Goal: Information Seeking & Learning: Find specific fact

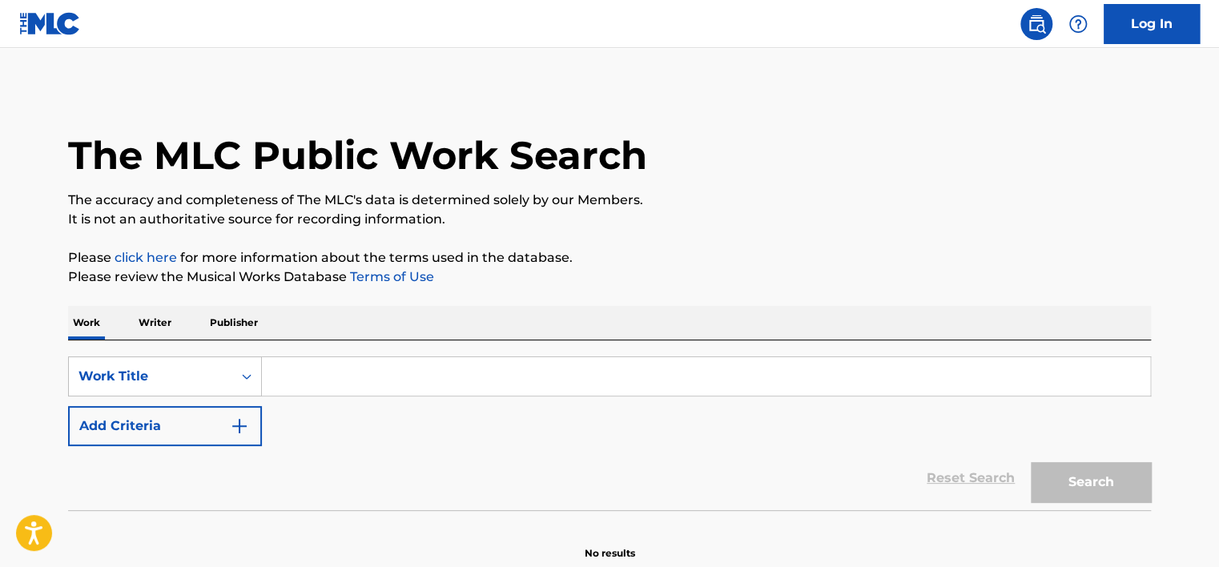
click at [266, 387] on input "Search Form" at bounding box center [706, 376] width 888 height 38
paste input "1176378817"
type input "1176378817"
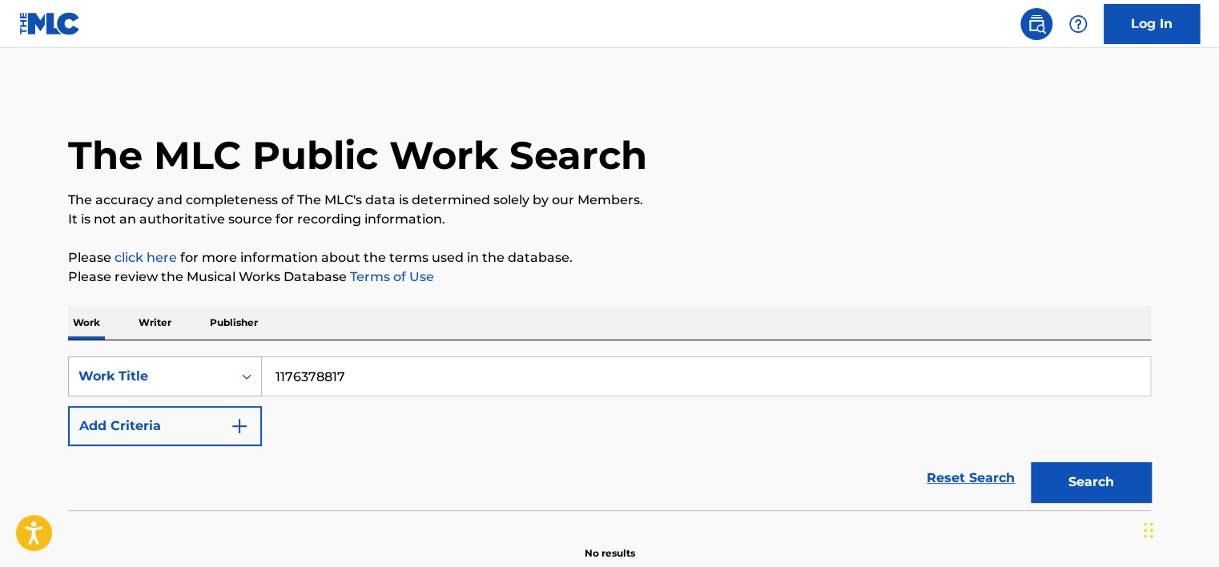
drag, startPoint x: 383, startPoint y: 380, endPoint x: 167, endPoint y: 362, distance: 217.0
click at [187, 362] on div "SearchWithCriteria33f21d5a-8e70-43d9-883e-af7650bdbe1c Work Title 1176378817" at bounding box center [609, 376] width 1083 height 40
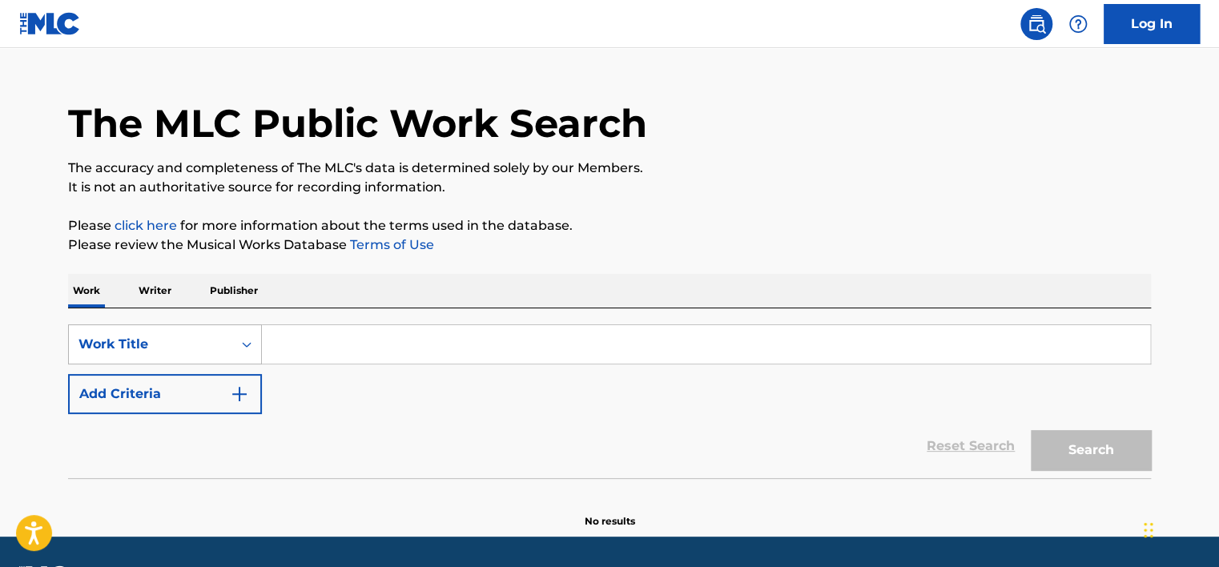
click at [205, 364] on div "Work Title" at bounding box center [165, 344] width 194 height 40
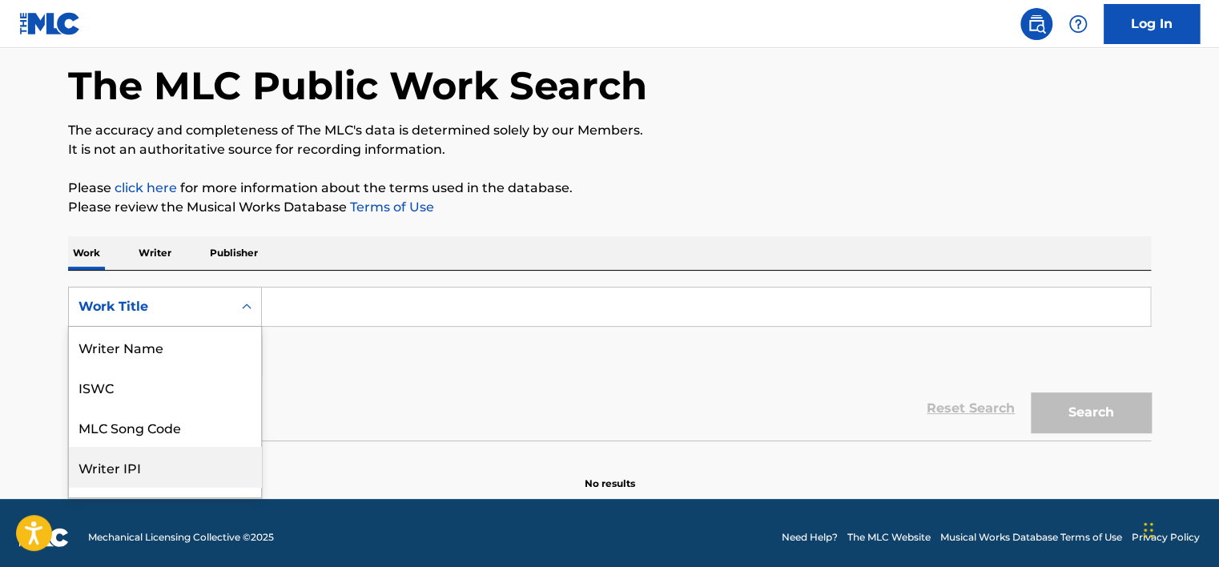
scroll to position [80, 0]
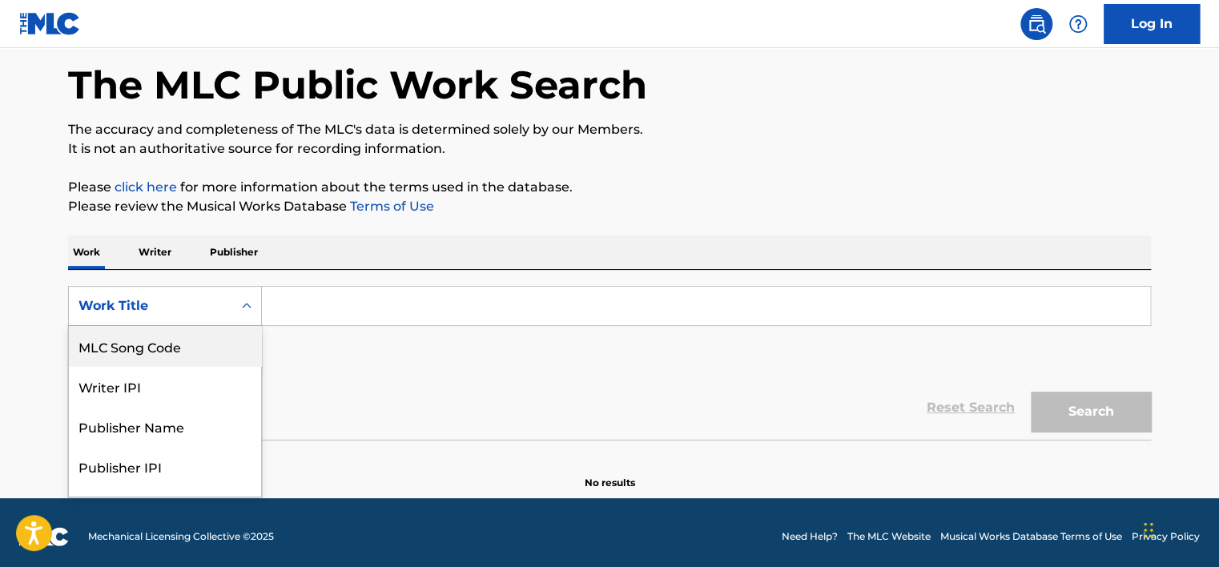
click at [305, 333] on div "SearchWithCriteria33f21d5a-8e70-43d9-883e-af7650bdbe1c 8 results available. Use…" at bounding box center [609, 331] width 1083 height 90
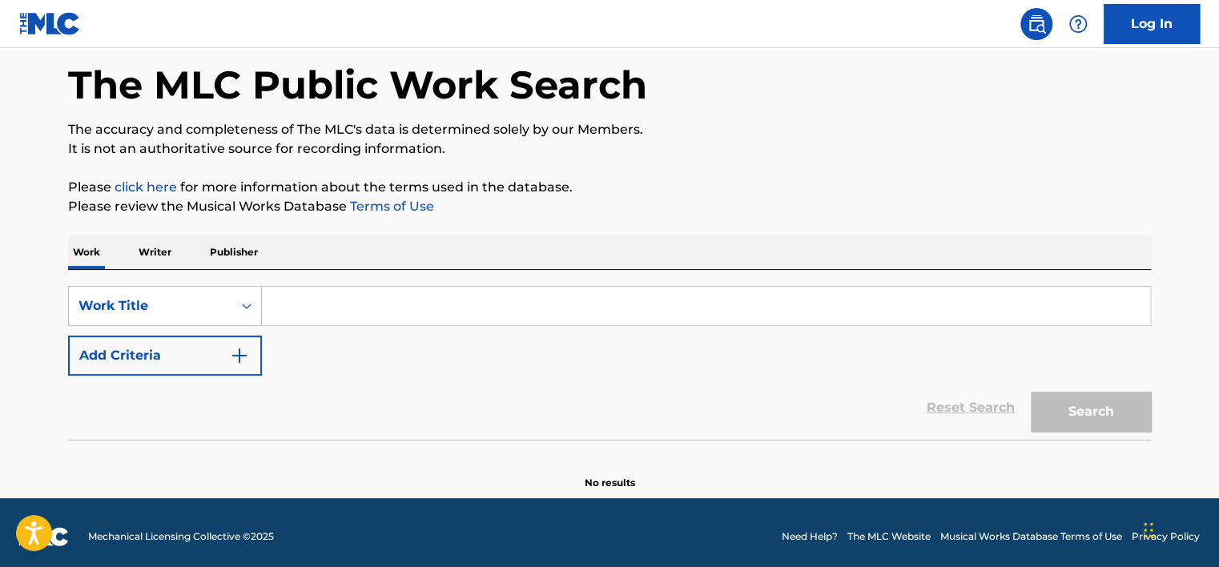
click at [276, 308] on input "Search Form" at bounding box center [706, 306] width 888 height 38
paste input "1176378817"
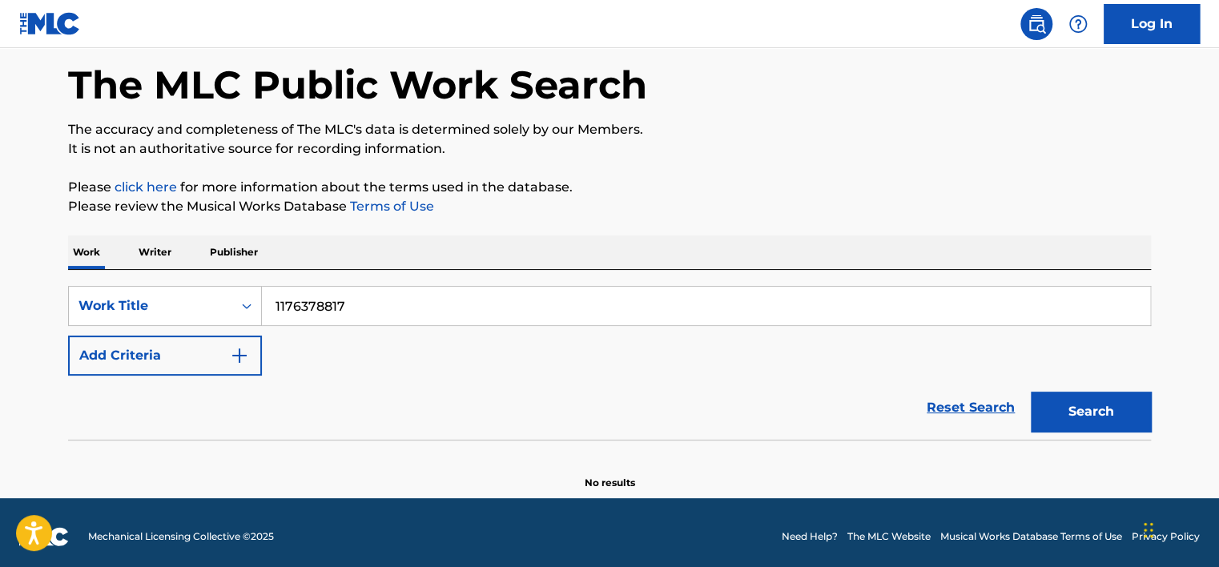
click at [353, 308] on input "1176378817" at bounding box center [706, 306] width 888 height 38
type input "1176378817"
click at [233, 316] on div "Work Title" at bounding box center [165, 306] width 194 height 40
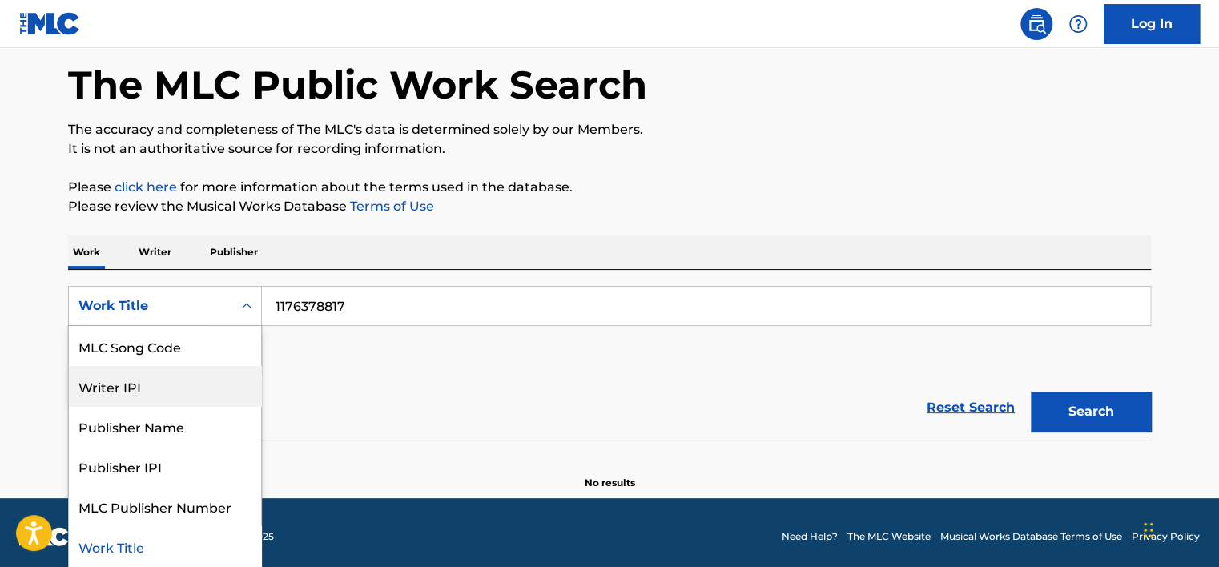
click at [195, 392] on div "Writer IPI" at bounding box center [165, 386] width 192 height 40
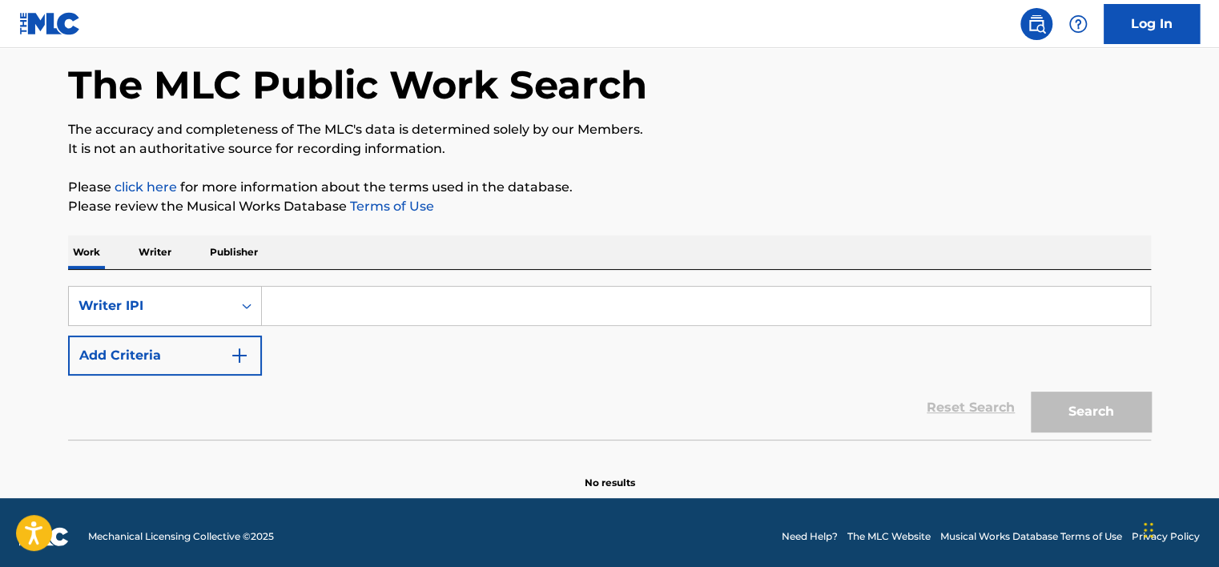
click at [553, 317] on input "Search Form" at bounding box center [706, 306] width 888 height 38
paste input "1176378817"
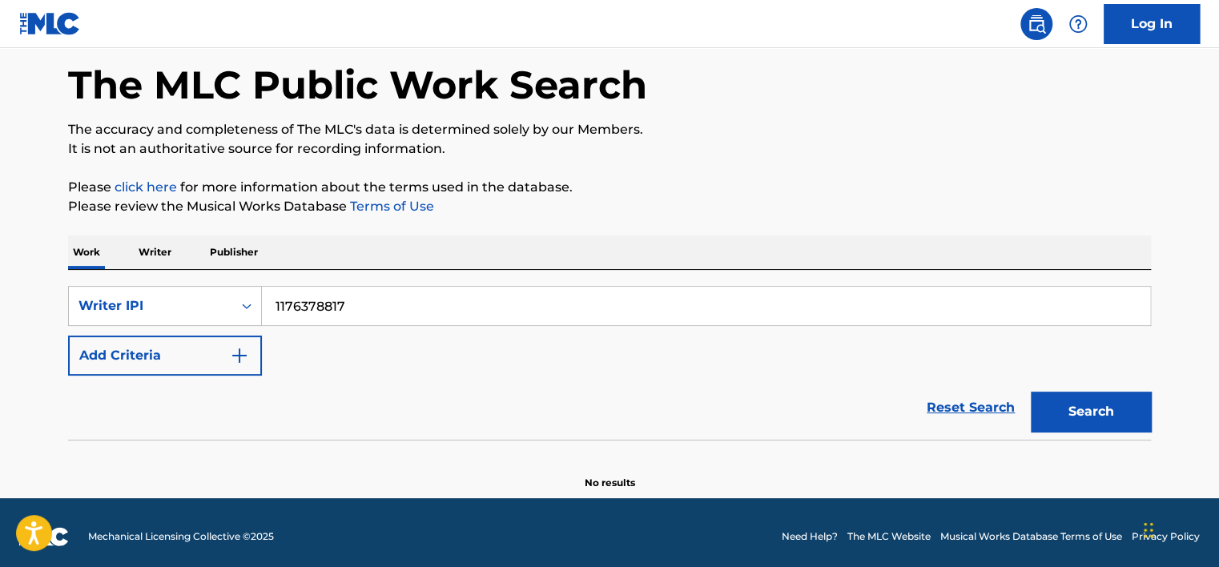
type input "1176378817"
drag, startPoint x: 1078, startPoint y: 417, endPoint x: 1079, endPoint y: 400, distance: 16.0
click at [1078, 415] on button "Search" at bounding box center [1091, 412] width 120 height 40
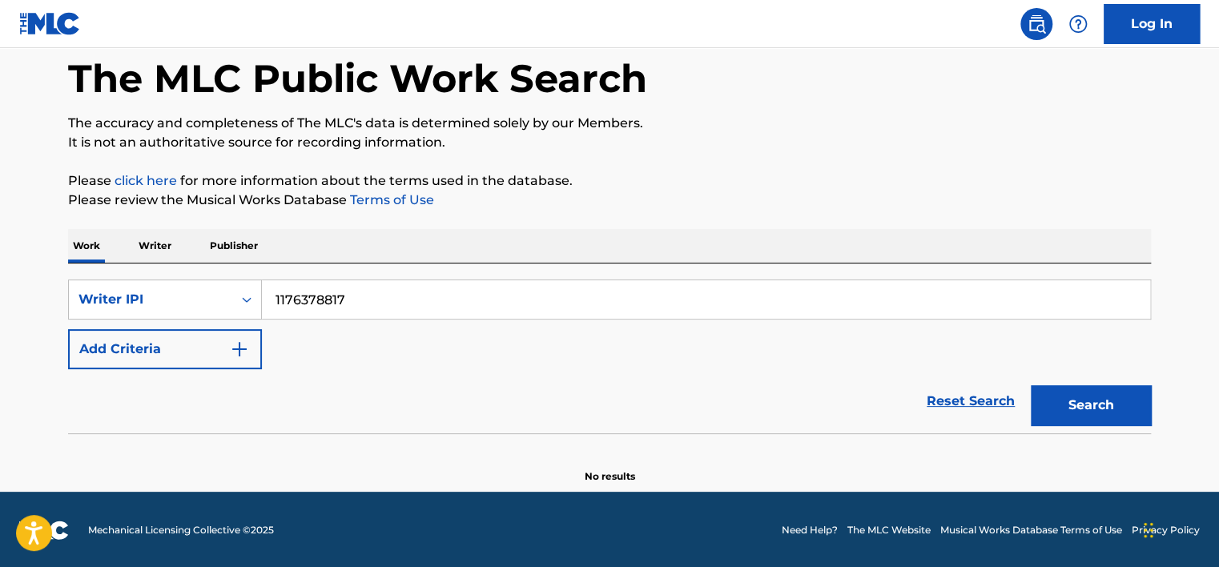
scroll to position [78, 0]
click at [539, 299] on input "1176378817" at bounding box center [706, 299] width 888 height 38
drag, startPoint x: 538, startPoint y: 297, endPoint x: 0, endPoint y: 280, distance: 538.6
click at [0, 280] on html "Accessibility Screen-Reader Guide, Feedback, and Issue Reporting | New window L…" at bounding box center [609, 205] width 1219 height 567
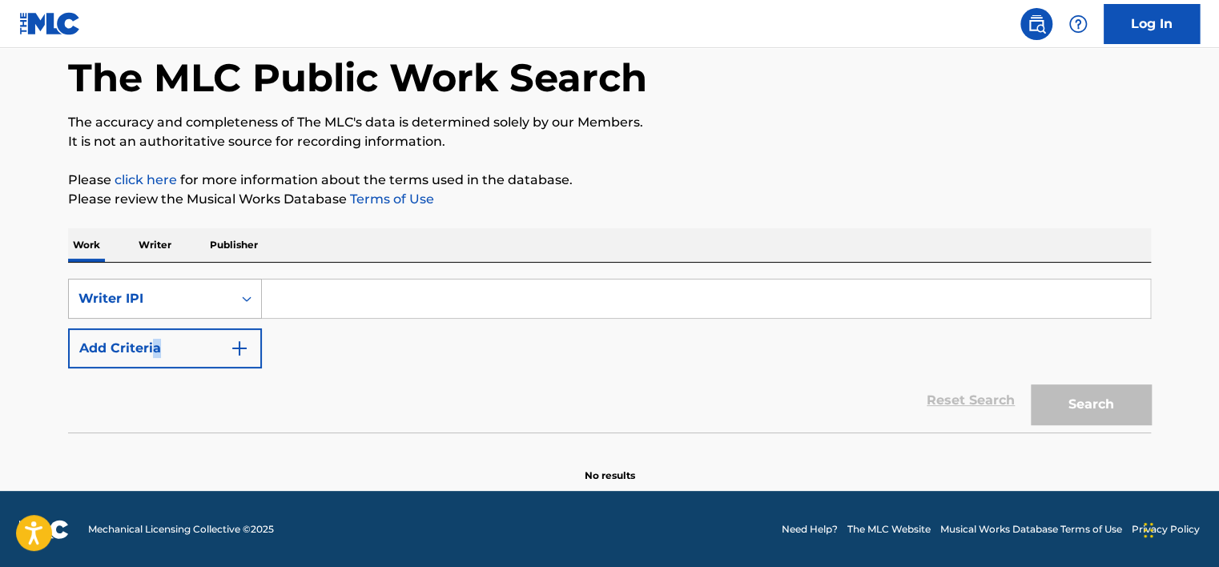
click at [159, 310] on div "SearchWithCriteria82451683-5db3-42e7-990b-412cf37cae5f Writer IPI Add Criteria" at bounding box center [609, 324] width 1083 height 90
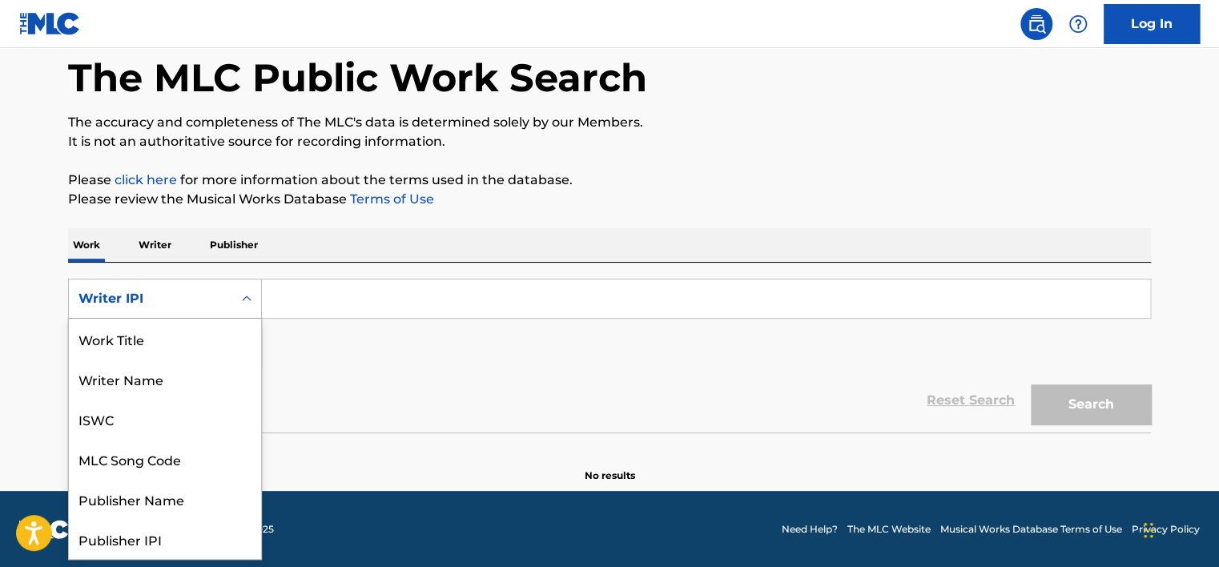
drag, startPoint x: 159, startPoint y: 308, endPoint x: 151, endPoint y: 288, distance: 21.6
click at [151, 289] on div "Writer IPI" at bounding box center [150, 298] width 144 height 19
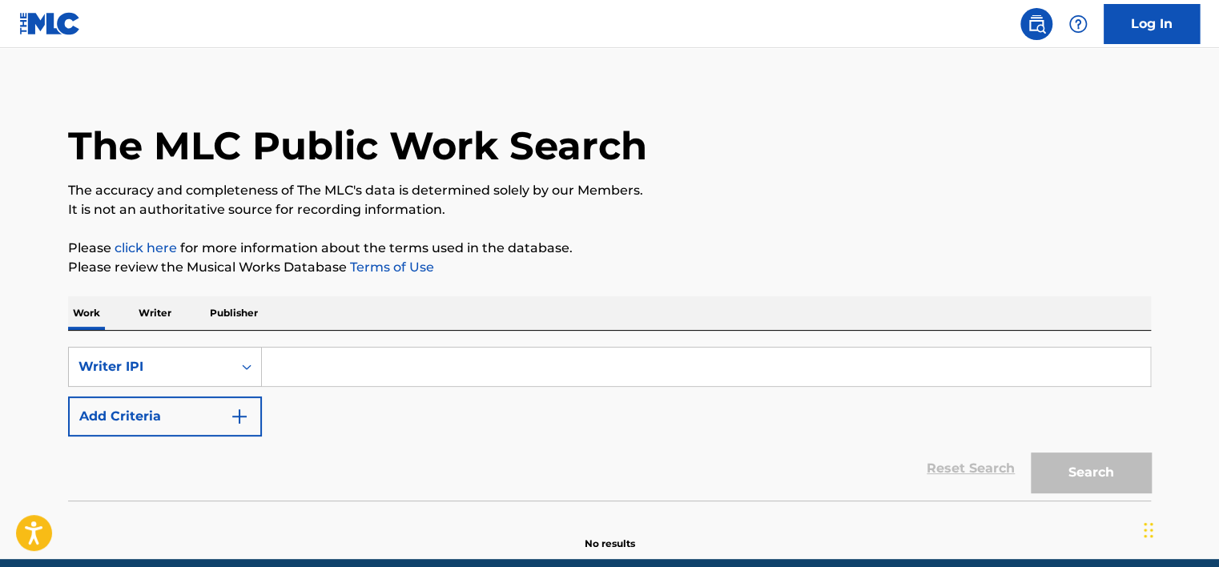
scroll to position [0, 0]
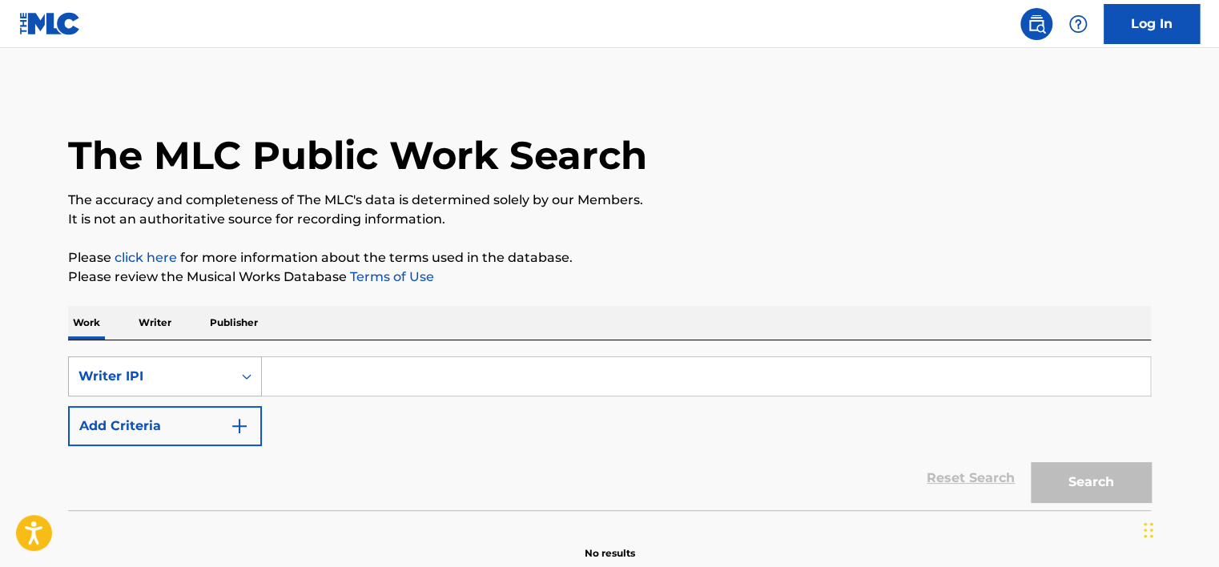
drag, startPoint x: 177, startPoint y: 423, endPoint x: 145, endPoint y: 391, distance: 45.3
click at [139, 396] on div "SearchWithCriteria82451683-5db3-42e7-990b-412cf37cae5f Writer IPI Add Criteria" at bounding box center [609, 401] width 1083 height 90
click at [289, 372] on input "Search Form" at bounding box center [706, 376] width 888 height 38
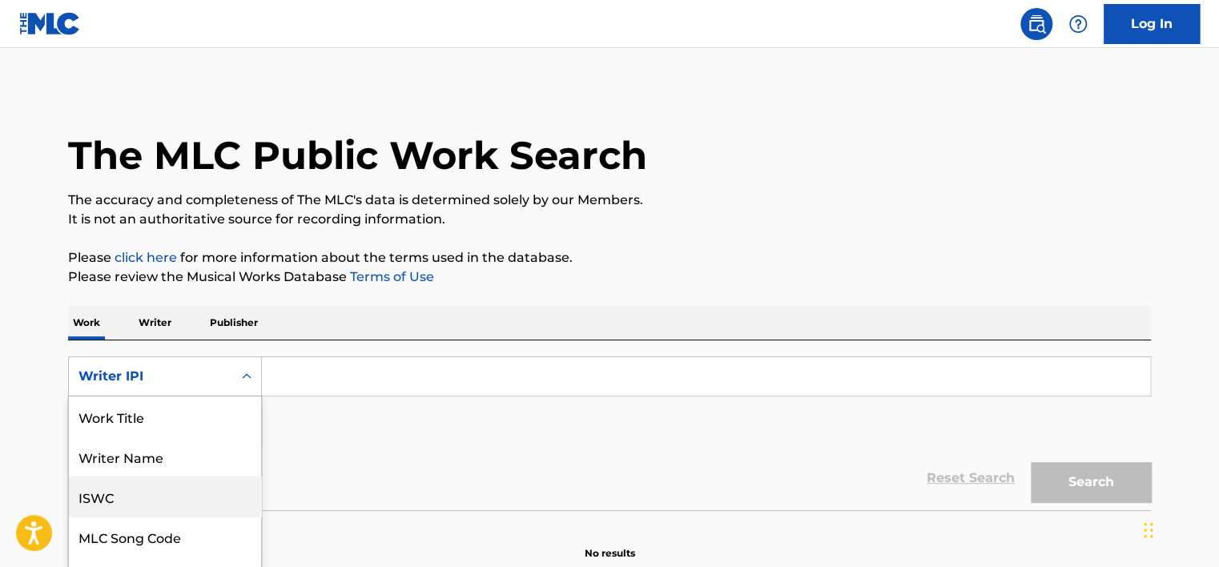
scroll to position [61, 0]
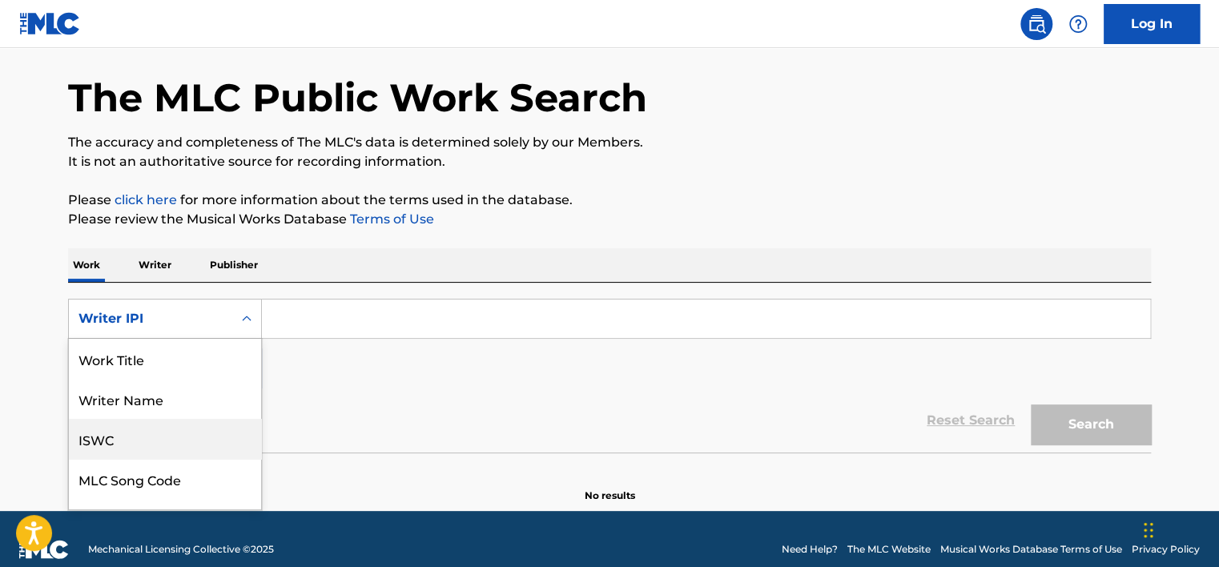
click at [223, 339] on div "8 results available. Use Up and Down to choose options, press Enter to select t…" at bounding box center [165, 319] width 194 height 40
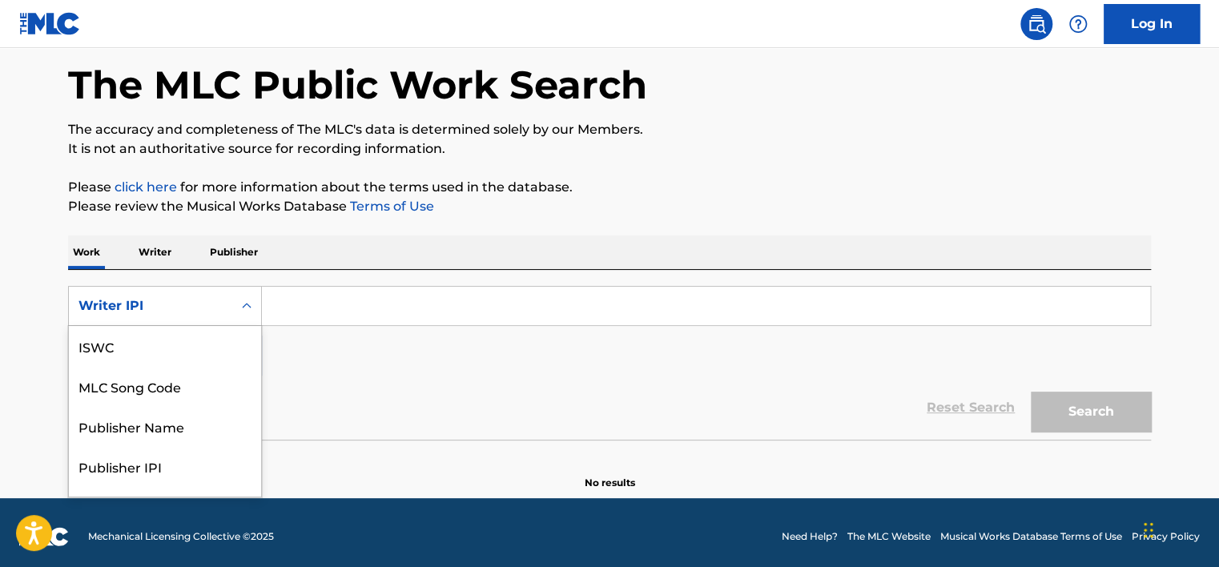
scroll to position [0, 0]
click at [149, 344] on div "Work Title" at bounding box center [165, 346] width 192 height 40
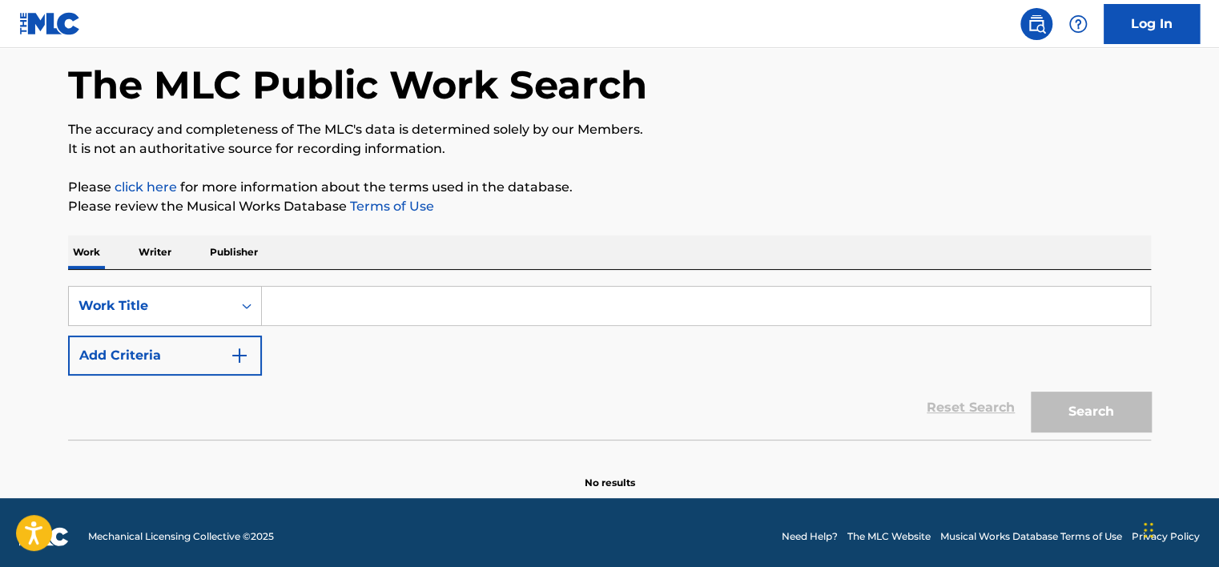
click at [306, 320] on input "Search Form" at bounding box center [706, 306] width 888 height 38
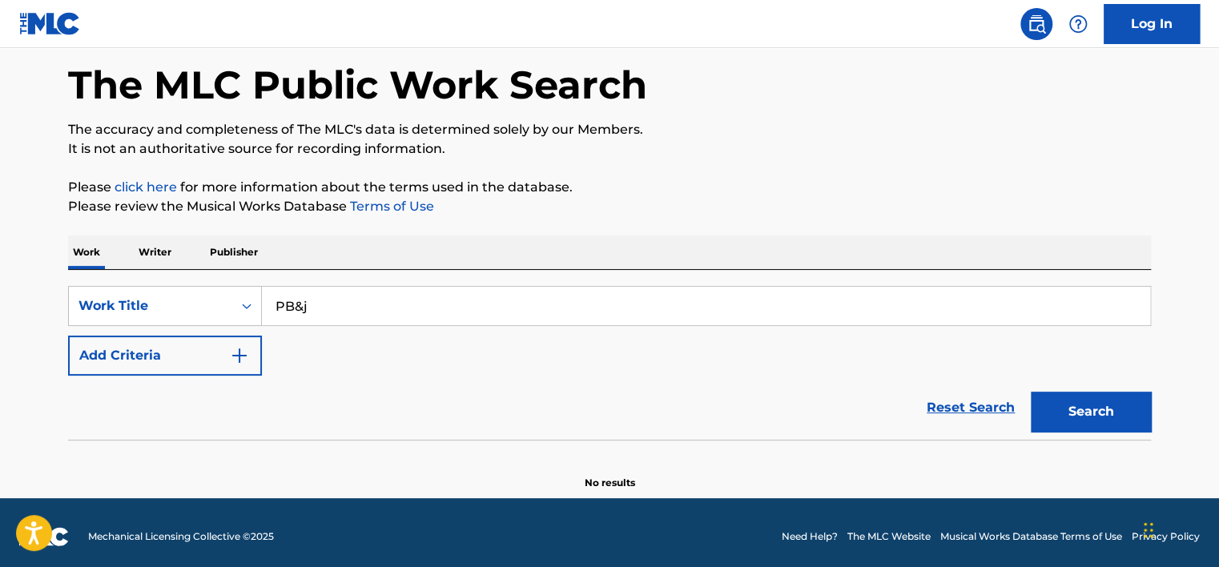
click at [1031, 392] on button "Search" at bounding box center [1091, 412] width 120 height 40
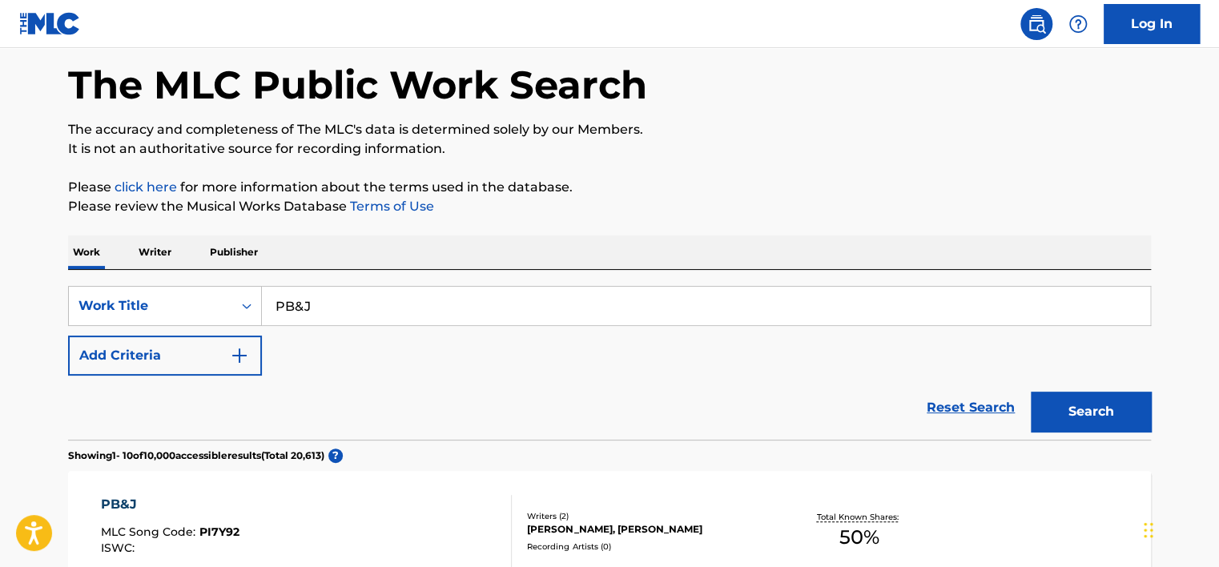
type input "PB&J"
click at [1031, 392] on button "Search" at bounding box center [1091, 412] width 120 height 40
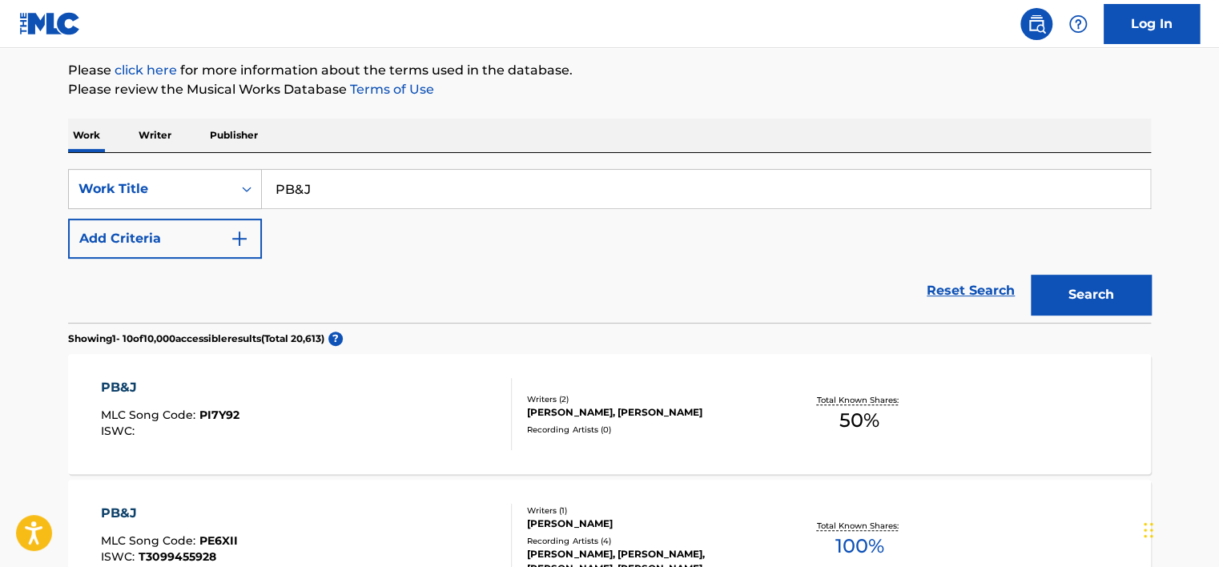
scroll to position [70, 0]
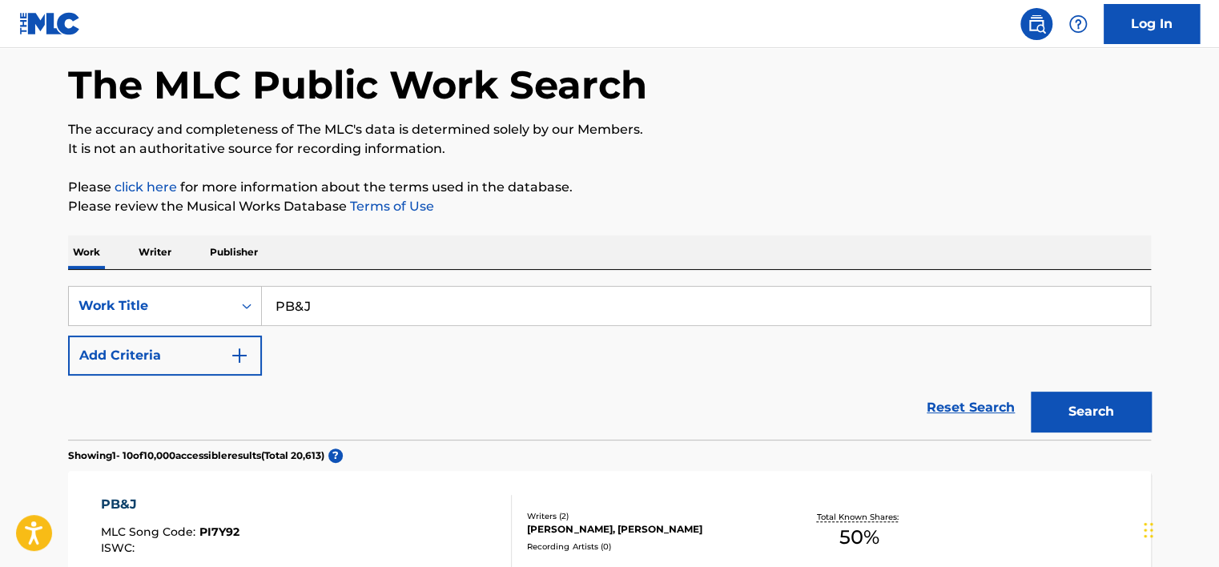
click at [189, 343] on button "Add Criteria" at bounding box center [165, 356] width 194 height 40
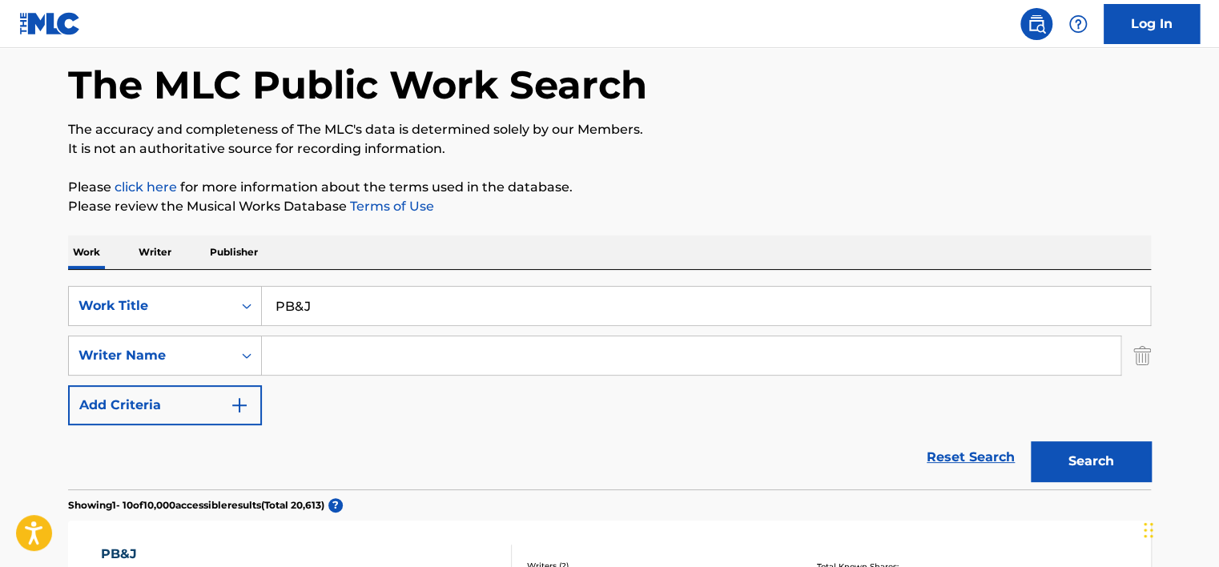
click at [282, 353] on input "Search Form" at bounding box center [691, 355] width 859 height 38
type input "m"
click at [1031, 441] on button "Search" at bounding box center [1091, 461] width 120 height 40
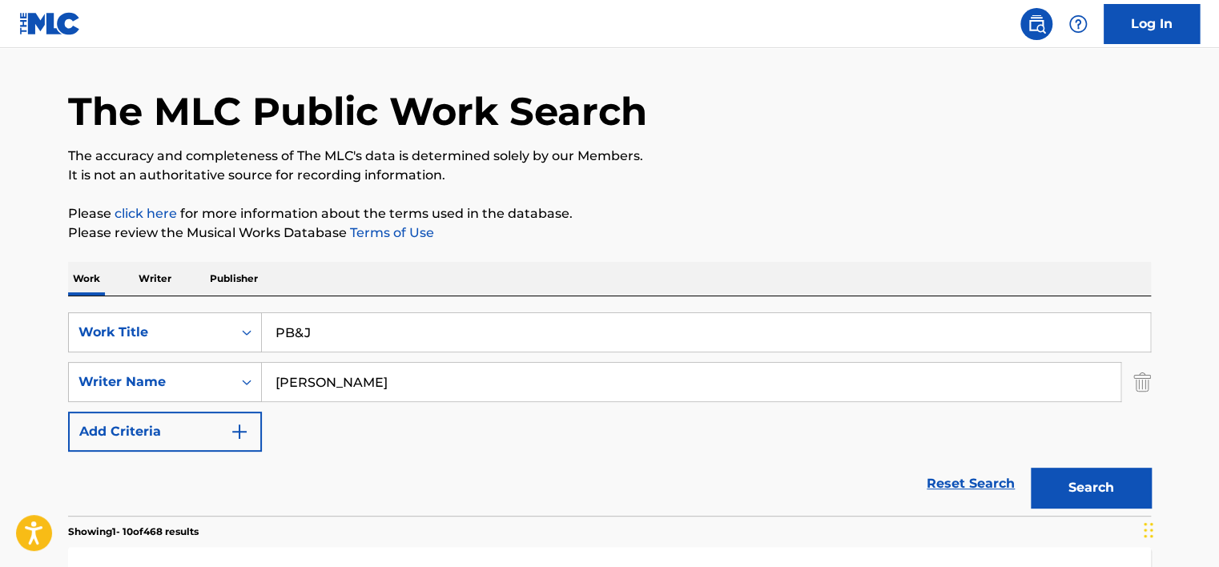
scroll to position [0, 0]
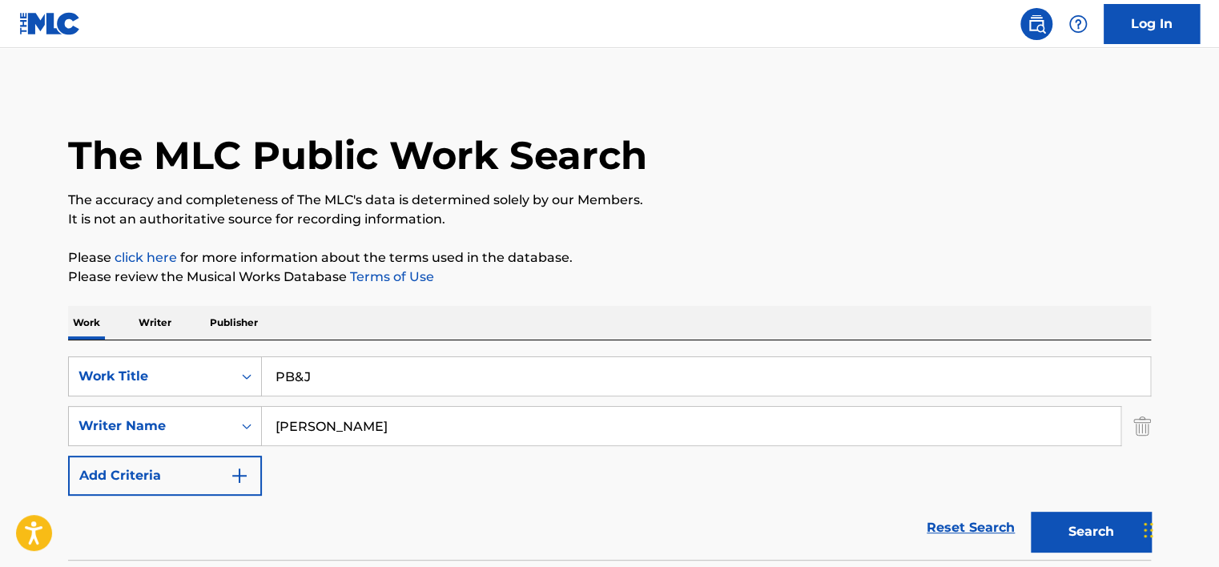
click at [430, 425] on input "[PERSON_NAME]" at bounding box center [691, 426] width 859 height 38
click at [1031, 512] on button "Search" at bounding box center [1091, 532] width 120 height 40
type input "[PERSON_NAME]"
click at [1031, 512] on button "Search" at bounding box center [1091, 532] width 120 height 40
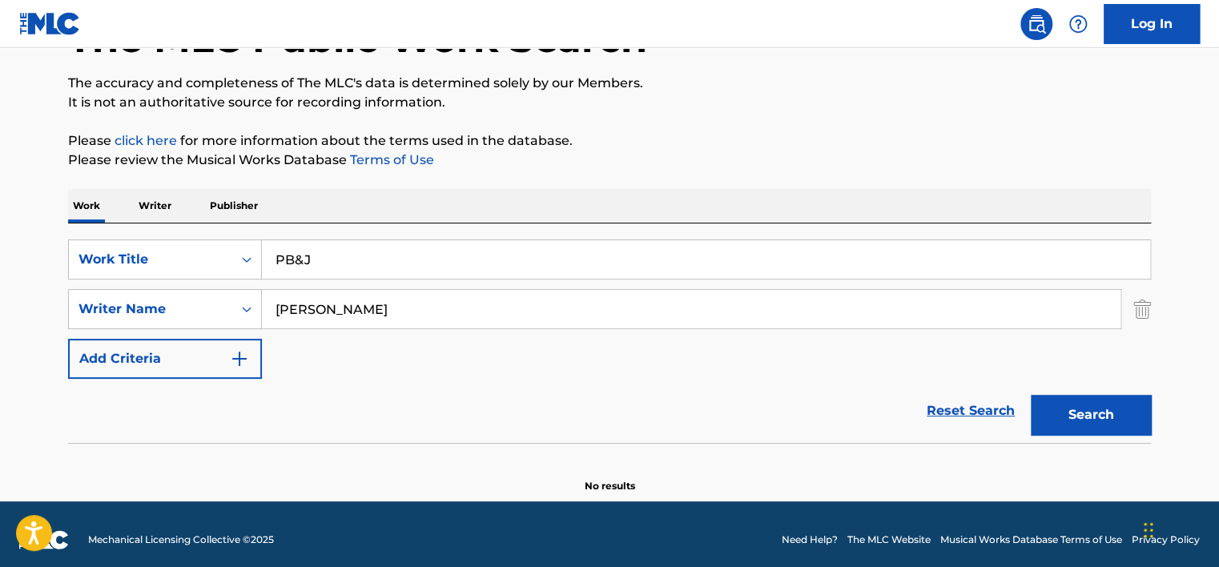
scroll to position [128, 0]
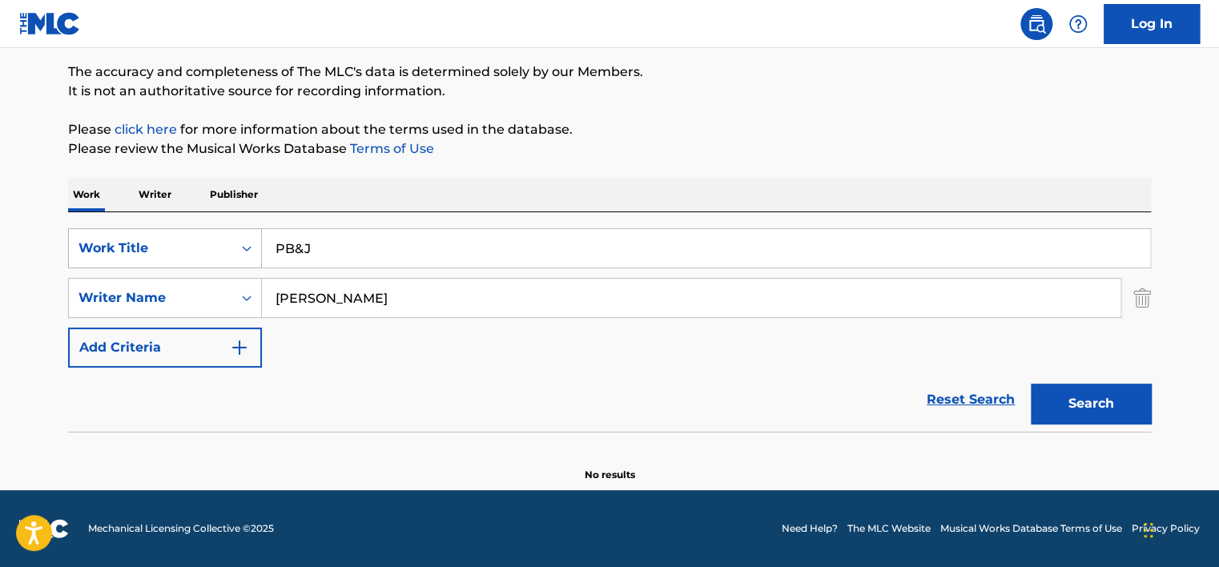
drag, startPoint x: 311, startPoint y: 253, endPoint x: 74, endPoint y: 248, distance: 237.2
click at [72, 248] on div "SearchWithCriteriade55e5ea-8d4d-46ed-9269-9b62b4775474 Work Title PB&J" at bounding box center [609, 248] width 1083 height 40
click at [1090, 393] on div "Search" at bounding box center [1087, 400] width 128 height 64
click at [1101, 404] on div "Search" at bounding box center [1087, 400] width 128 height 64
click at [1102, 410] on div "Search" at bounding box center [1087, 400] width 128 height 64
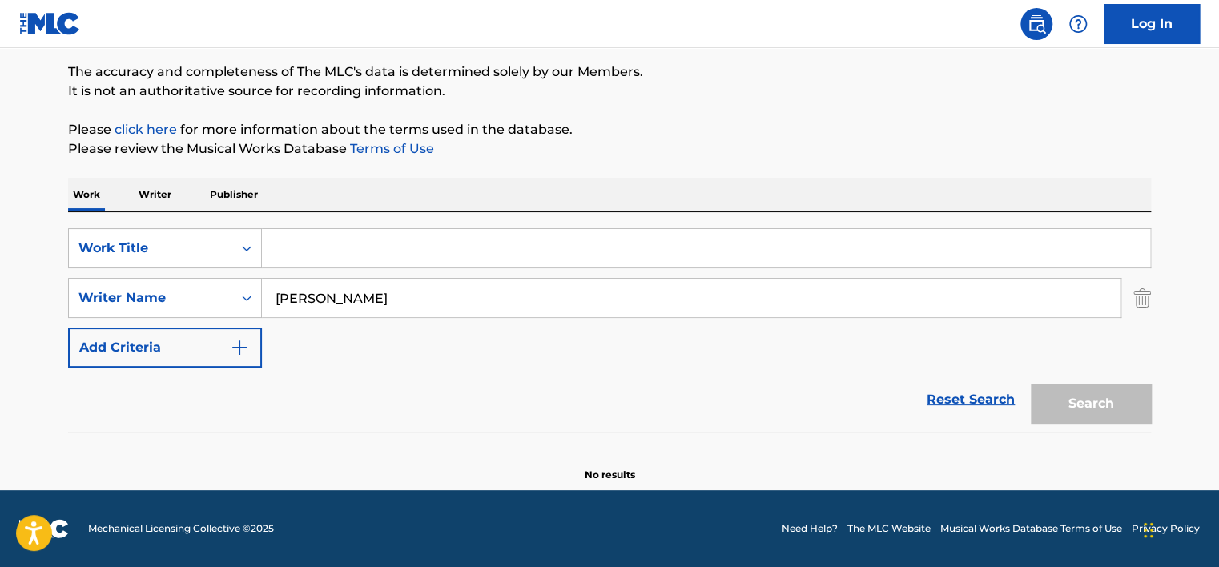
click at [1105, 404] on div "Search" at bounding box center [1087, 400] width 128 height 64
drag, startPoint x: 417, startPoint y: 304, endPoint x: -3, endPoint y: 299, distance: 419.8
click at [0, 299] on html "Accessibility Screen-Reader Guide, Feedback, and Issue Reporting | New window L…" at bounding box center [609, 155] width 1219 height 567
click at [302, 291] on input "Search Form" at bounding box center [691, 298] width 859 height 38
type input "[PERSON_NAME]"
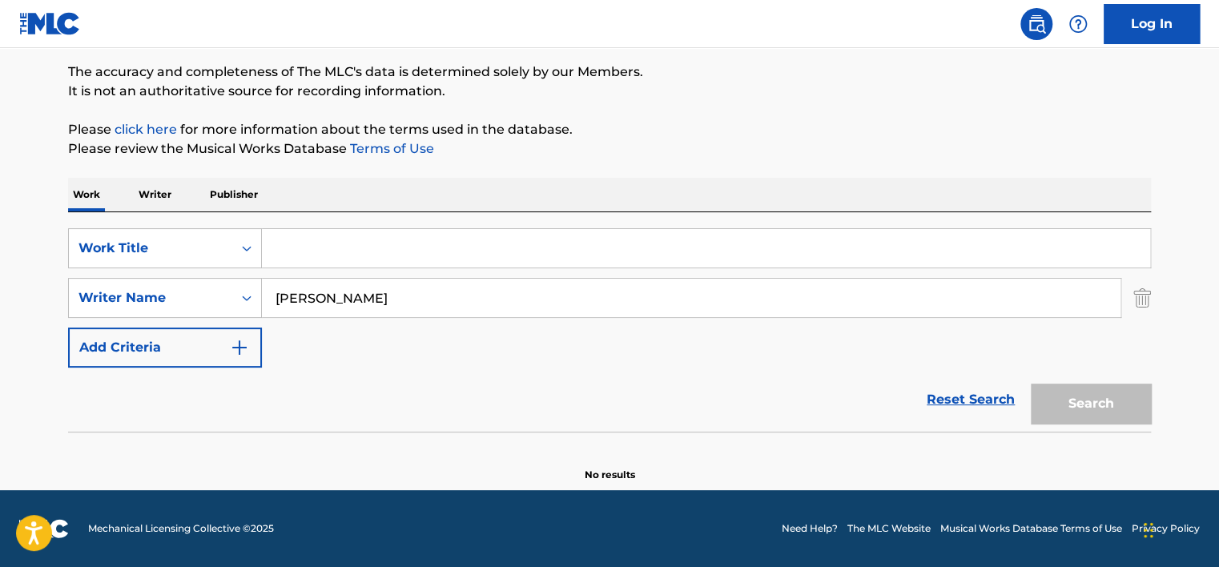
drag, startPoint x: 389, startPoint y: 240, endPoint x: 404, endPoint y: 222, distance: 23.4
click at [391, 235] on input "Search Form" at bounding box center [706, 248] width 888 height 38
click at [1031, 384] on button "Search" at bounding box center [1091, 404] width 120 height 40
click at [1135, 396] on button "Search" at bounding box center [1091, 404] width 120 height 40
click at [302, 245] on input "PB&J" at bounding box center [706, 248] width 888 height 38
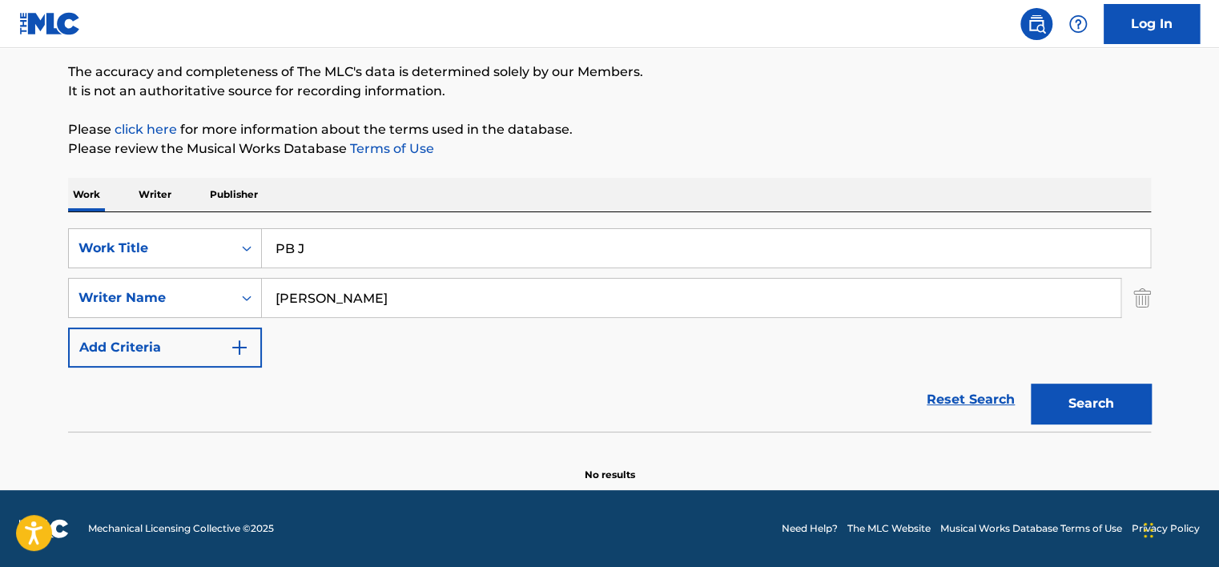
type input "PB J"
click at [1031, 384] on button "Search" at bounding box center [1091, 404] width 120 height 40
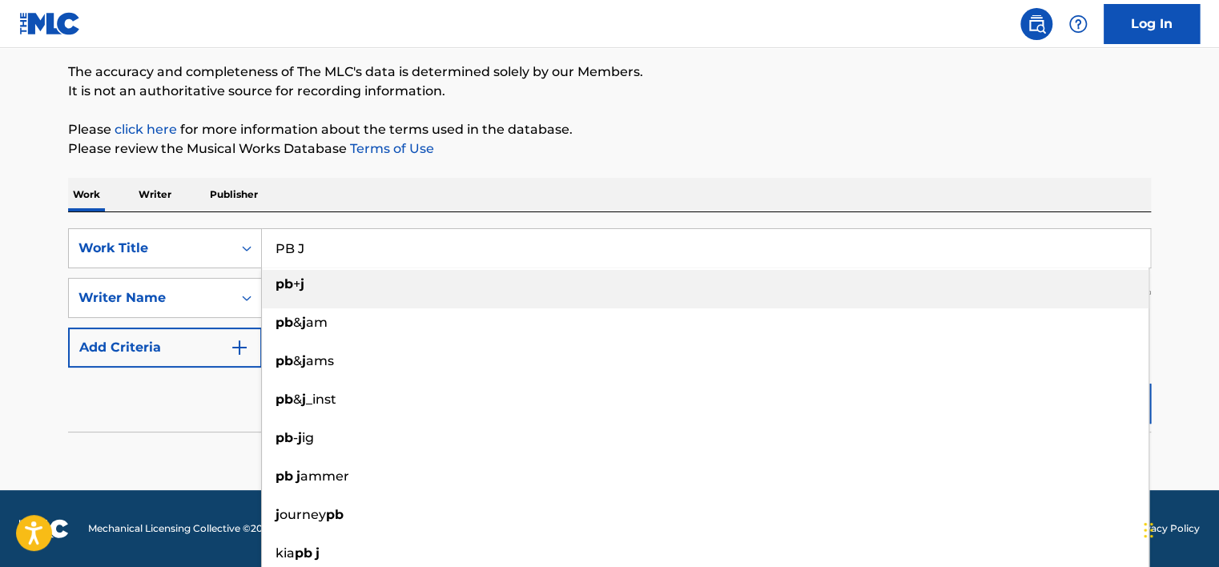
click at [643, 183] on div "Work Writer Publisher" at bounding box center [609, 195] width 1083 height 34
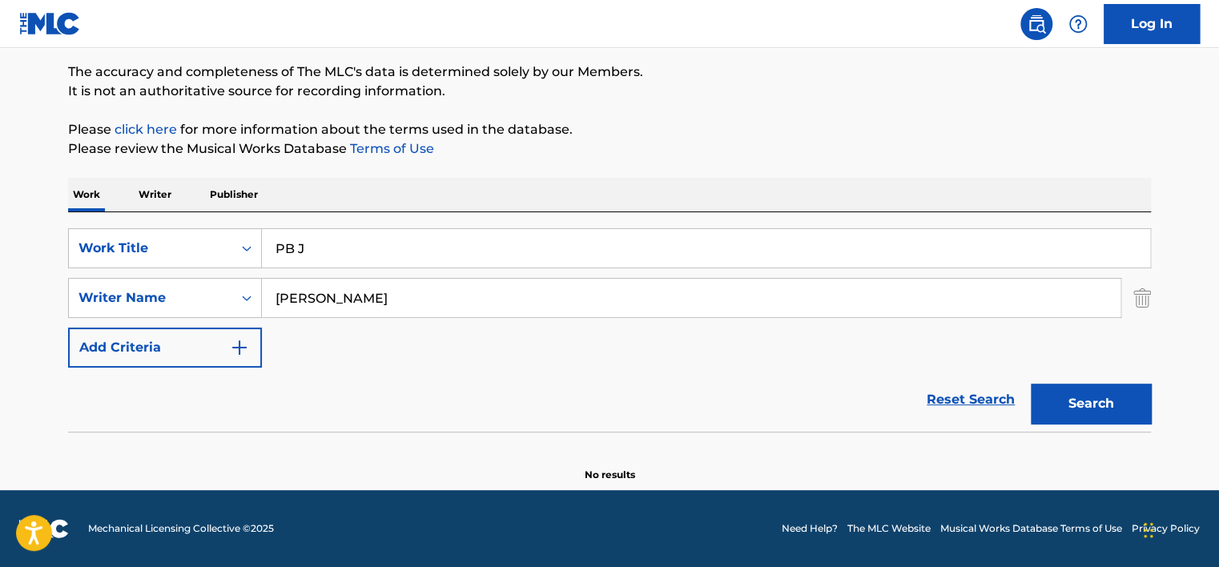
click at [1083, 389] on button "Search" at bounding box center [1091, 404] width 120 height 40
drag, startPoint x: 353, startPoint y: 241, endPoint x: 138, endPoint y: 232, distance: 215.6
click at [138, 233] on div "SearchWithCriteriade55e5ea-8d4d-46ed-9269-9b62b4775474 Work Title PB J" at bounding box center [609, 248] width 1083 height 40
drag, startPoint x: 1084, startPoint y: 397, endPoint x: 883, endPoint y: 356, distance: 204.4
click at [1083, 396] on div "Search" at bounding box center [1087, 400] width 128 height 64
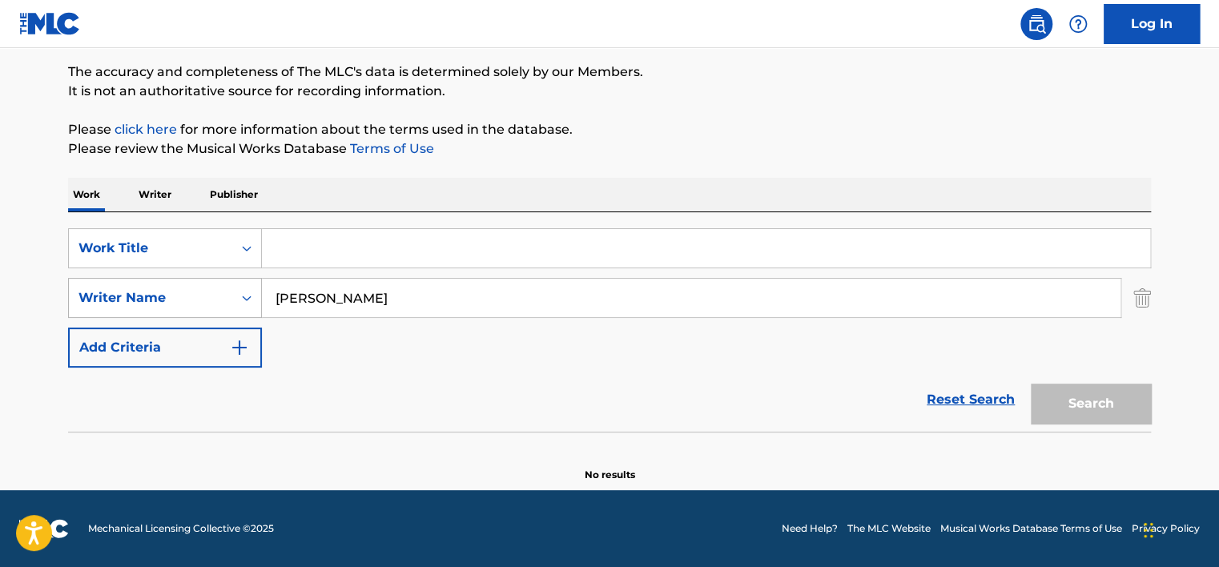
drag, startPoint x: 394, startPoint y: 288, endPoint x: 170, endPoint y: 291, distance: 224.3
click at [170, 291] on div "SearchWithCriteria0d0f13d2-8c76-465b-82c1-0ed33927450c Writer Name [PERSON_NAME]" at bounding box center [609, 298] width 1083 height 40
click at [192, 251] on div "Work Title" at bounding box center [150, 248] width 144 height 19
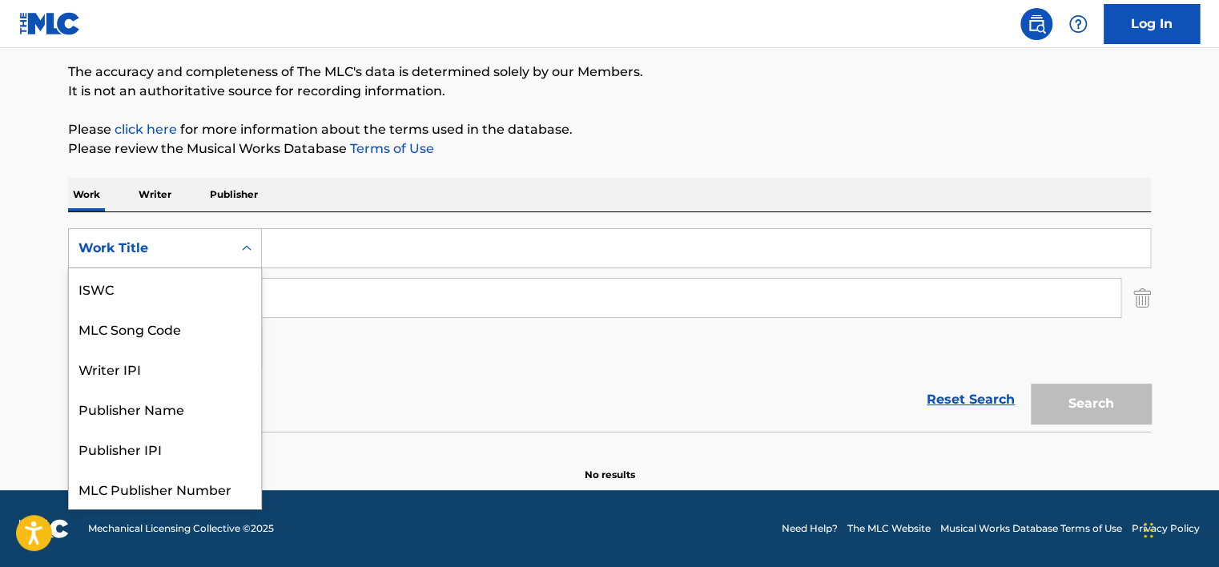
scroll to position [40, 0]
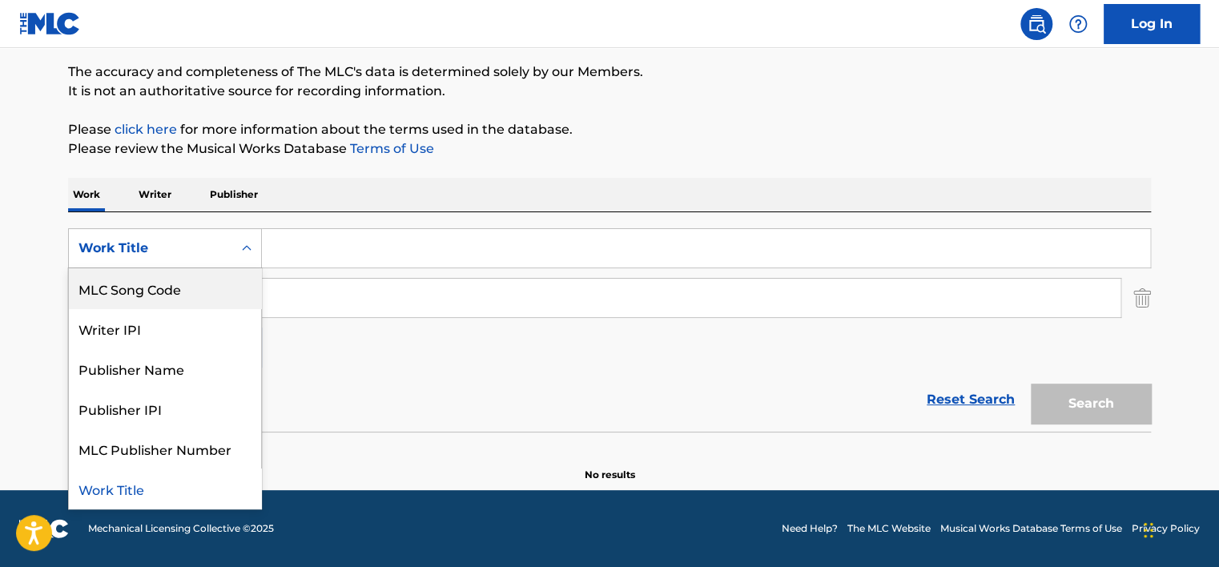
click at [88, 200] on p "Work" at bounding box center [86, 195] width 37 height 34
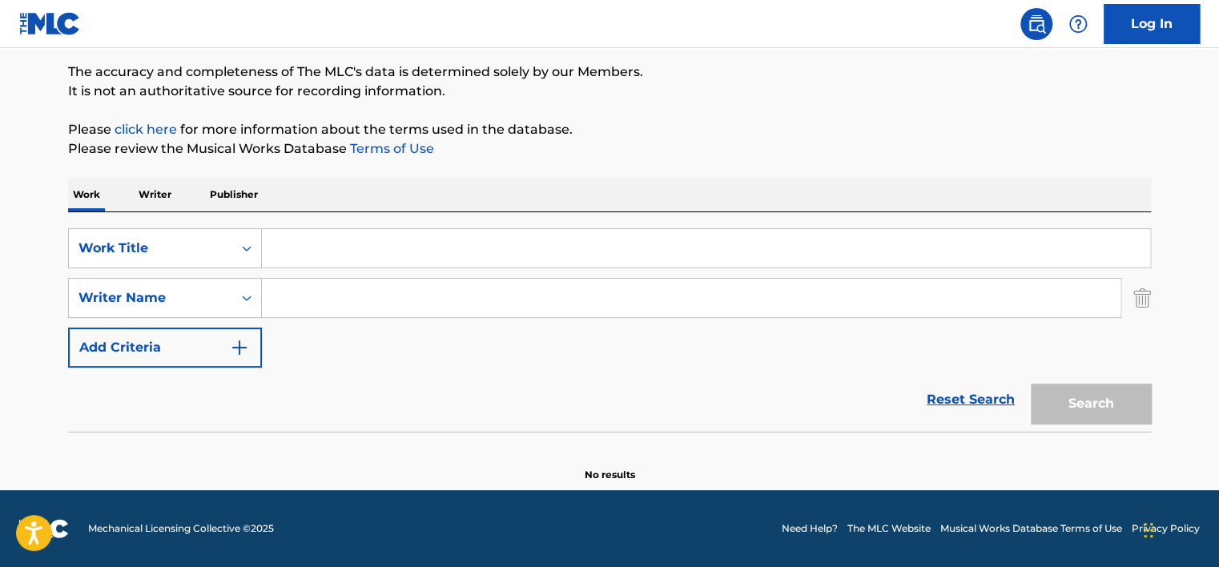
scroll to position [0, 0]
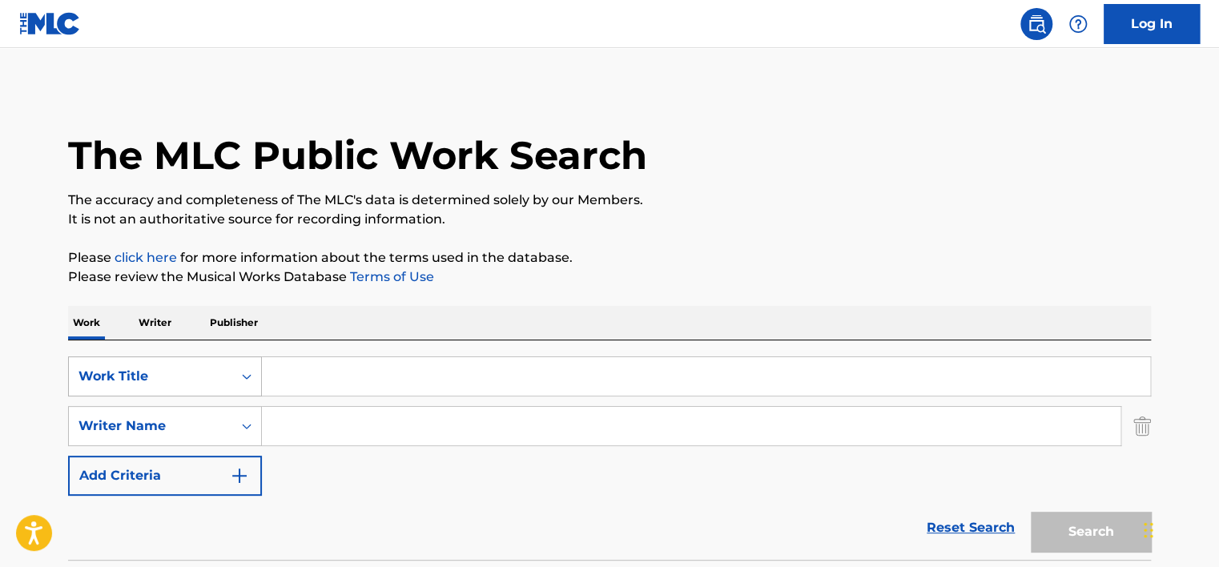
click at [209, 387] on div "Work Title" at bounding box center [165, 376] width 194 height 40
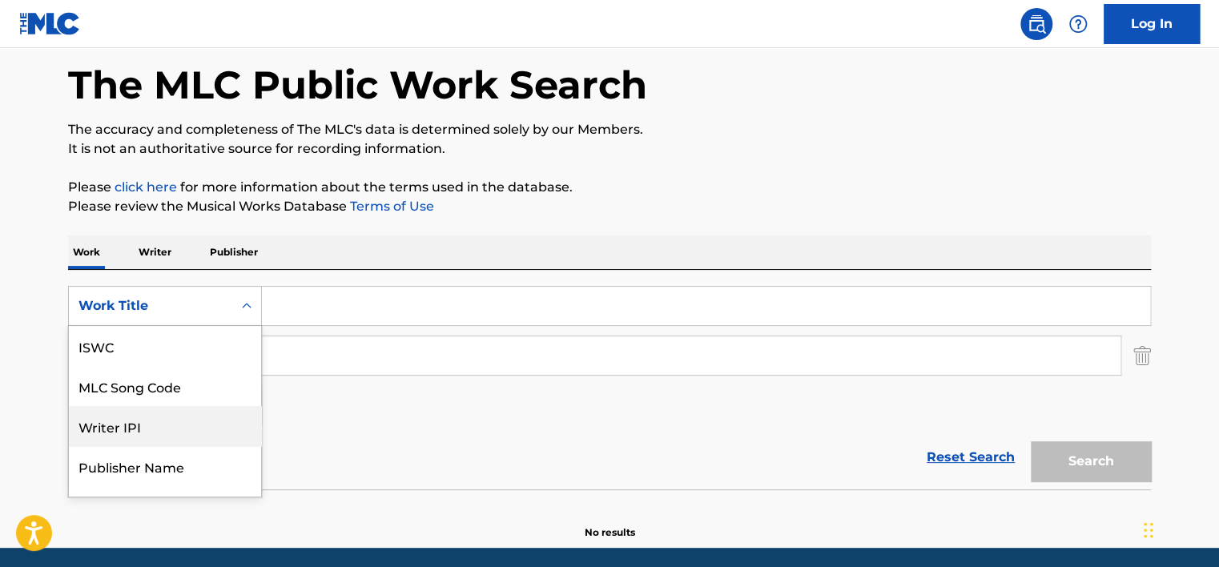
click at [344, 436] on div "Reset Search Search" at bounding box center [609, 457] width 1083 height 64
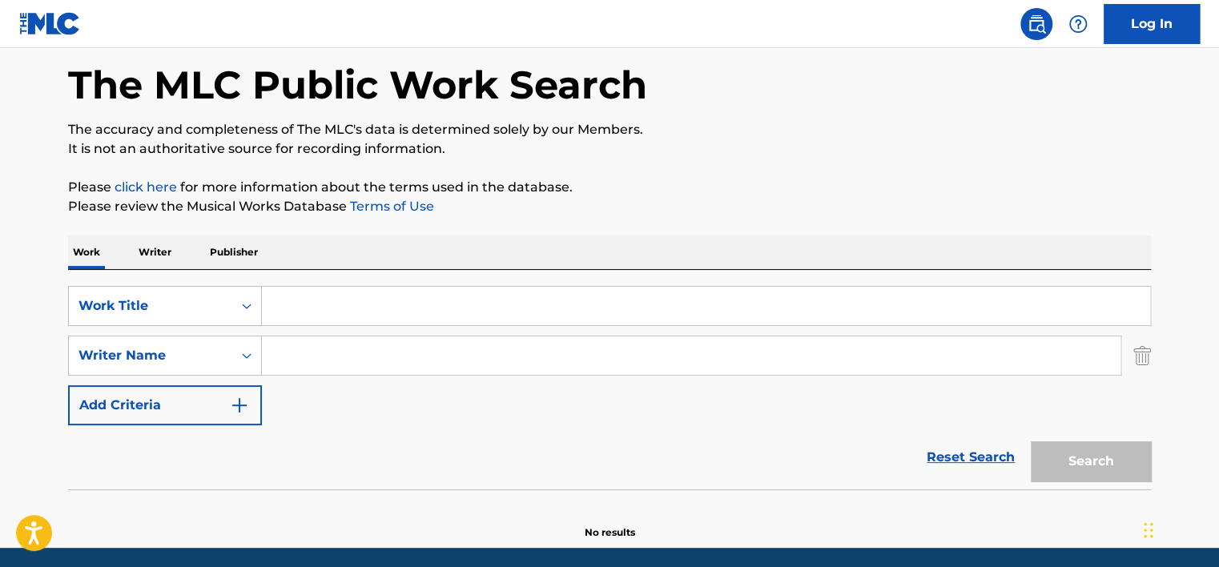
click at [1145, 362] on img "Search Form" at bounding box center [1142, 356] width 18 height 40
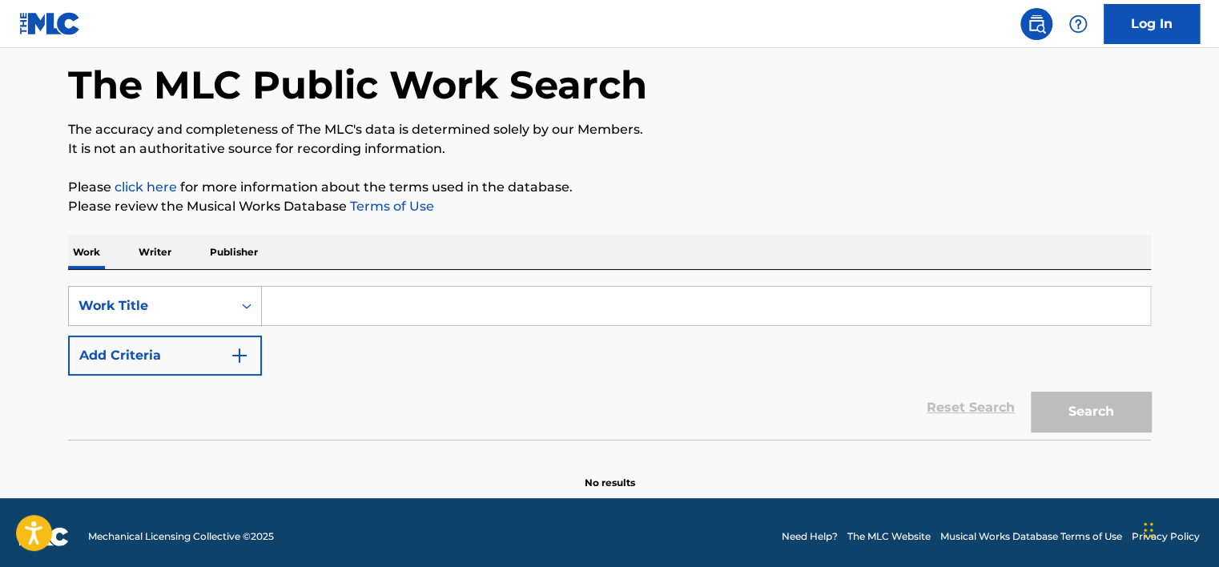
click at [159, 295] on div "Work Title" at bounding box center [150, 306] width 163 height 30
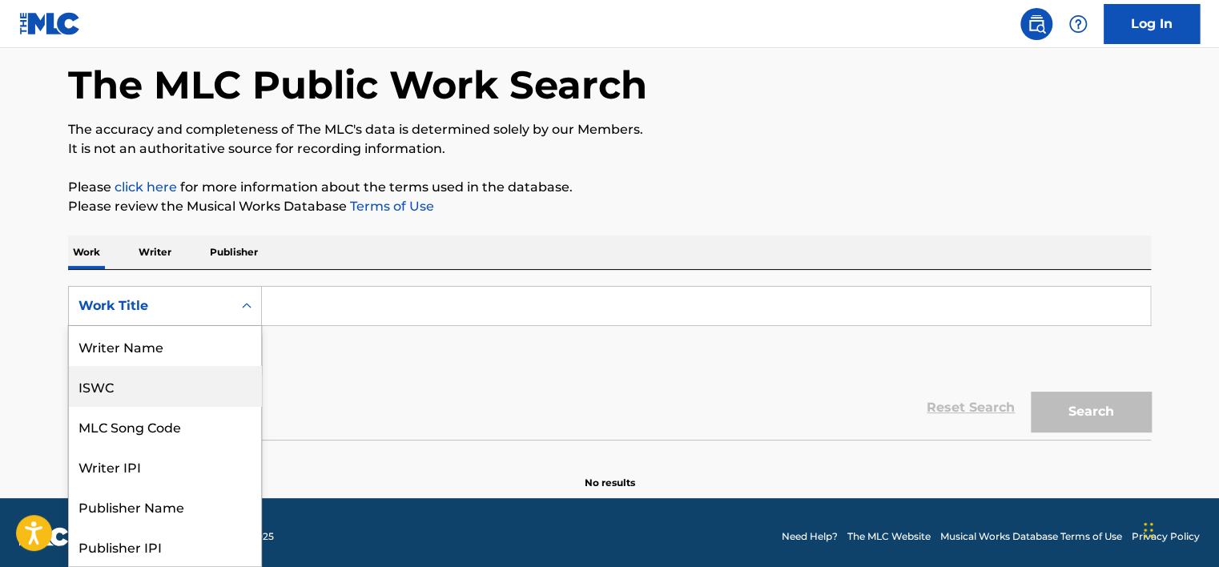
click at [145, 354] on div "Writer Name" at bounding box center [165, 346] width 192 height 40
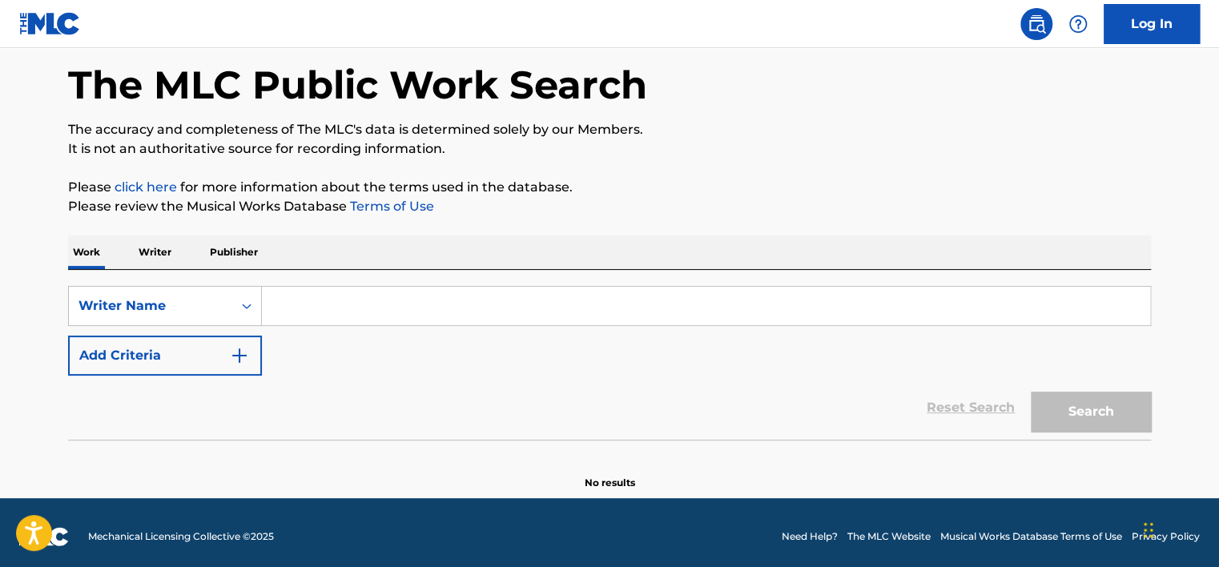
click at [311, 322] on input "Search Form" at bounding box center [706, 306] width 888 height 38
paste input "[PERSON_NAME]"
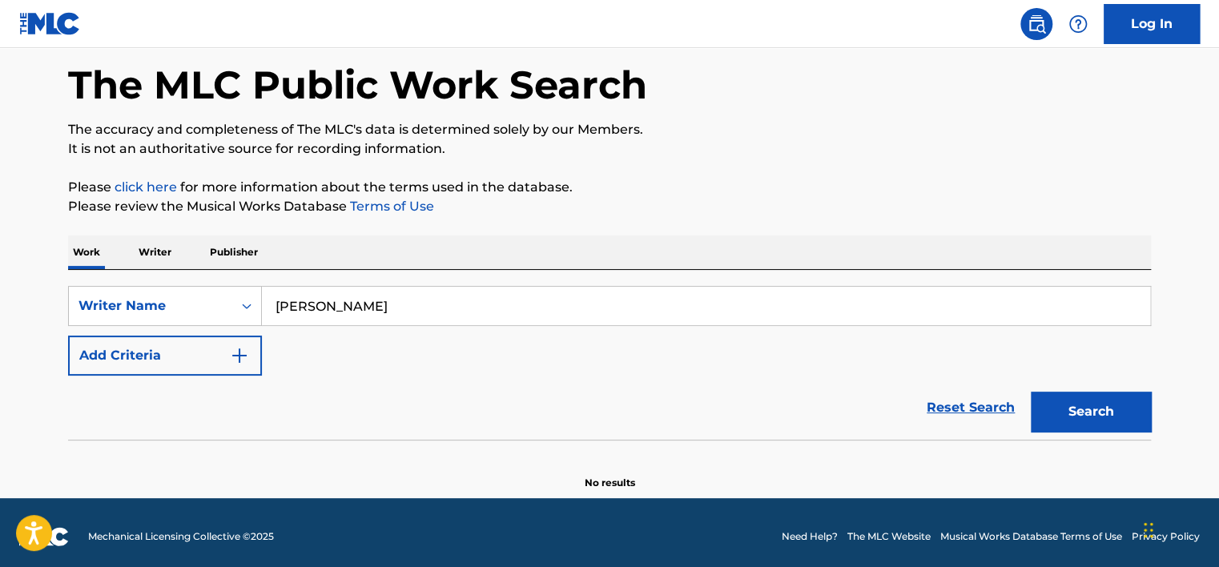
type input "[PERSON_NAME]"
drag, startPoint x: 1107, startPoint y: 393, endPoint x: 1077, endPoint y: 394, distance: 30.4
click at [1106, 392] on button "Search" at bounding box center [1091, 412] width 120 height 40
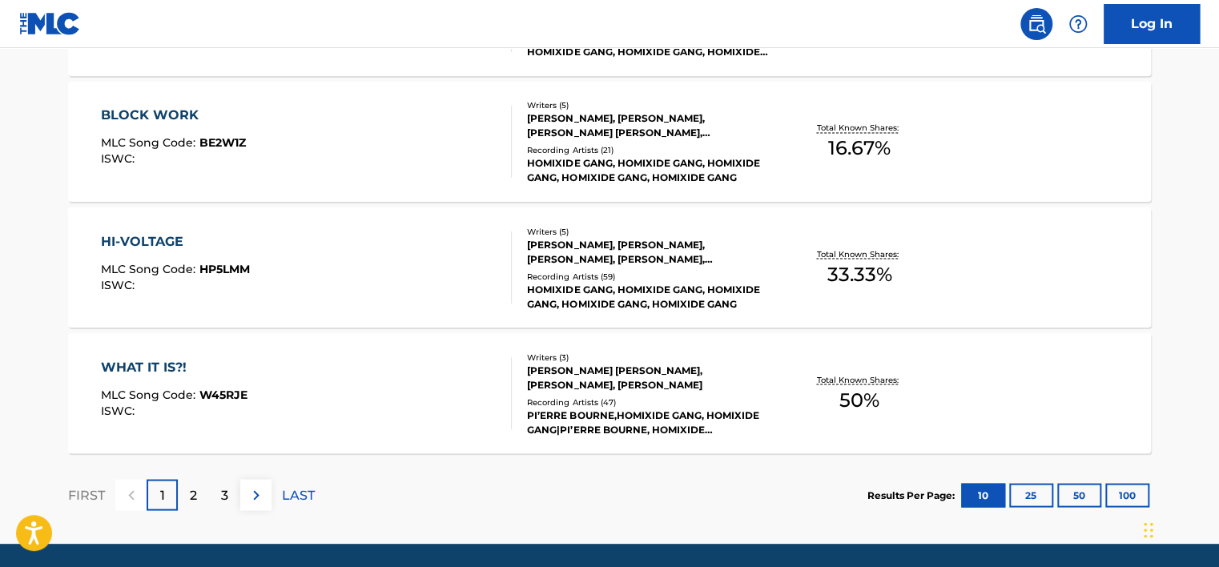
scroll to position [1394, 0]
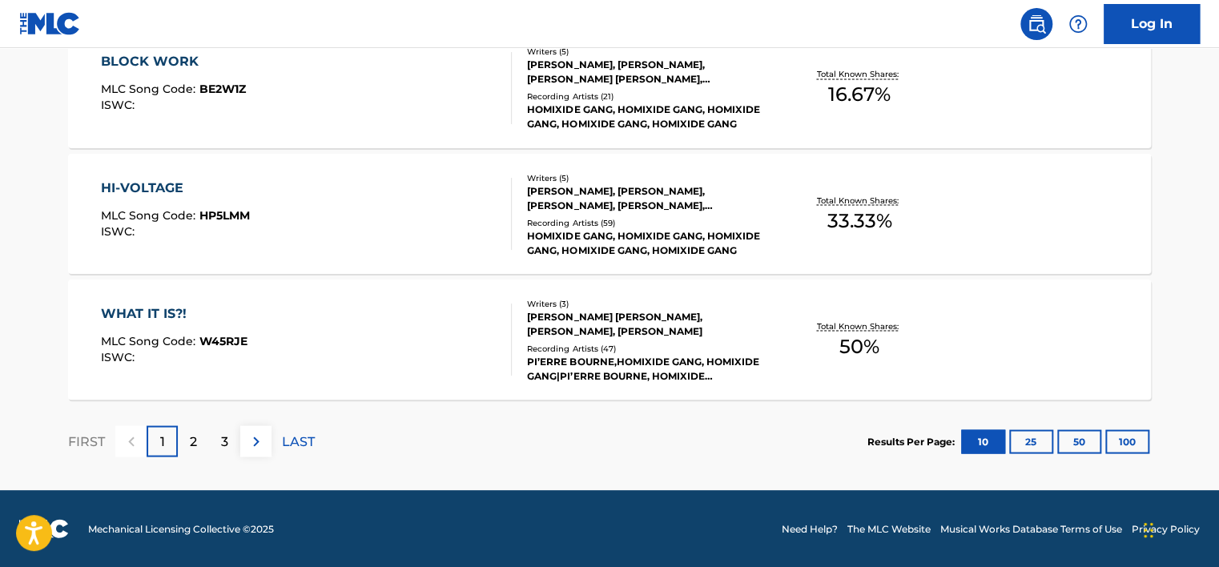
click at [473, 314] on div "WHAT IT IS?! MLC Song Code : W45RJE ISWC :" at bounding box center [307, 340] width 412 height 72
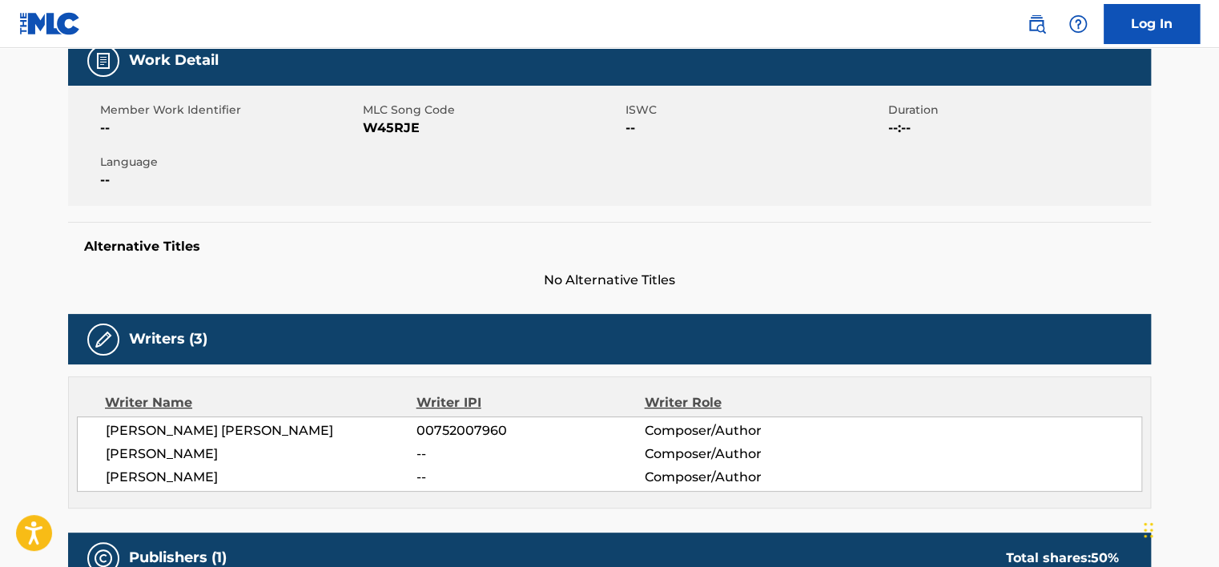
scroll to position [320, 0]
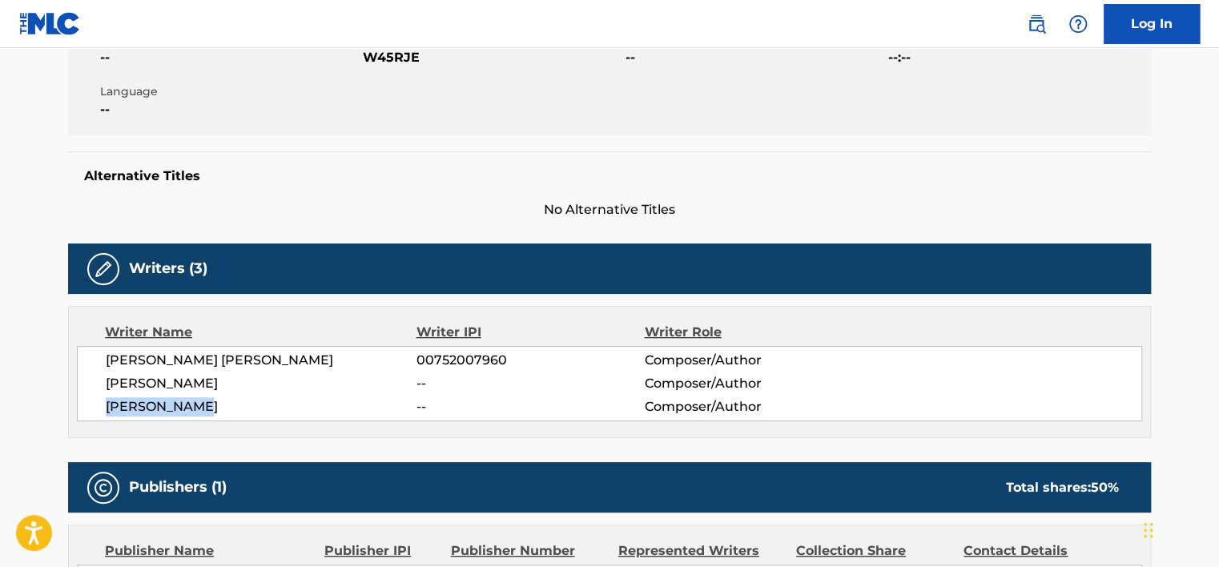
drag, startPoint x: 234, startPoint y: 400, endPoint x: 88, endPoint y: 401, distance: 145.8
click at [88, 401] on div "[PERSON_NAME] [PERSON_NAME] 00752007960 Composer/Author [PERSON_NAME] -- Compos…" at bounding box center [609, 383] width 1065 height 75
copy span "[PERSON_NAME]"
